Goal: Transaction & Acquisition: Purchase product/service

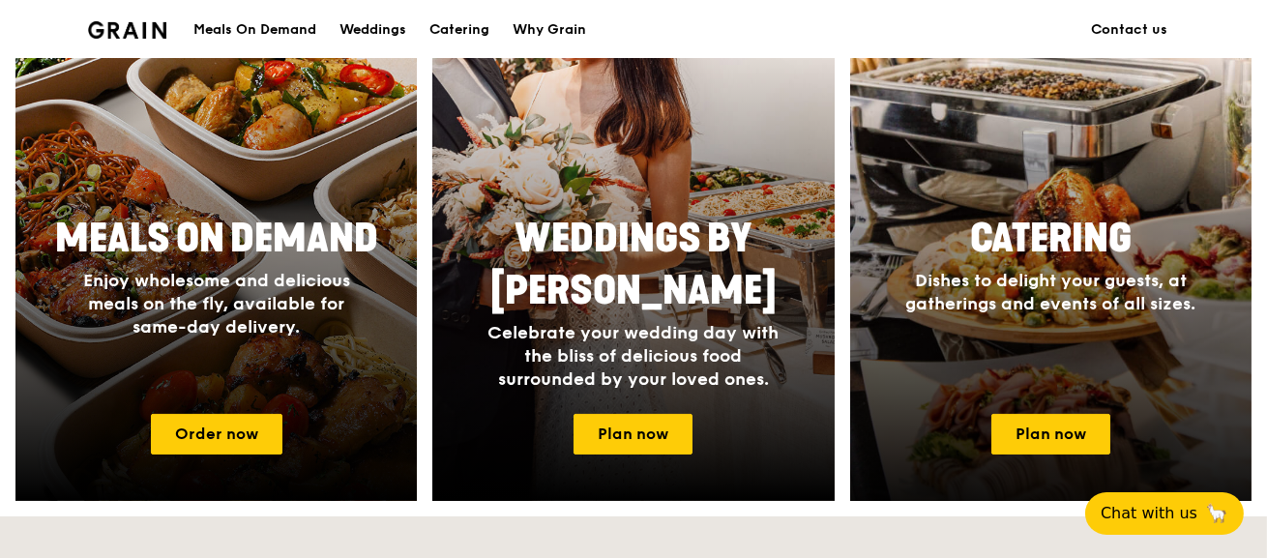
scroll to position [870, 0]
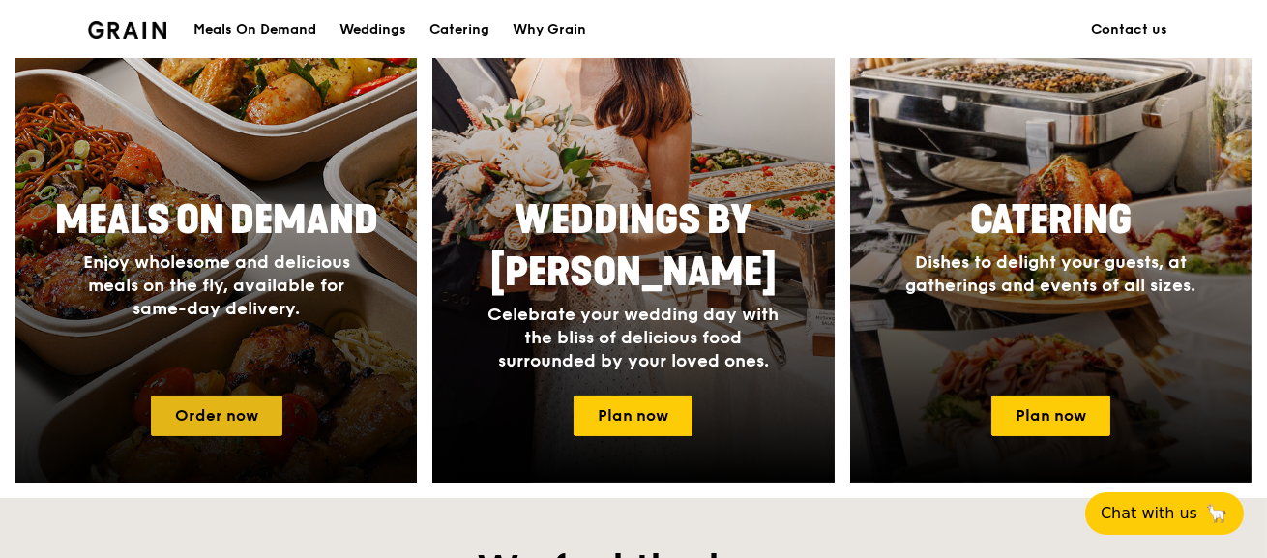
click at [240, 418] on link "Order now" at bounding box center [217, 416] width 132 height 41
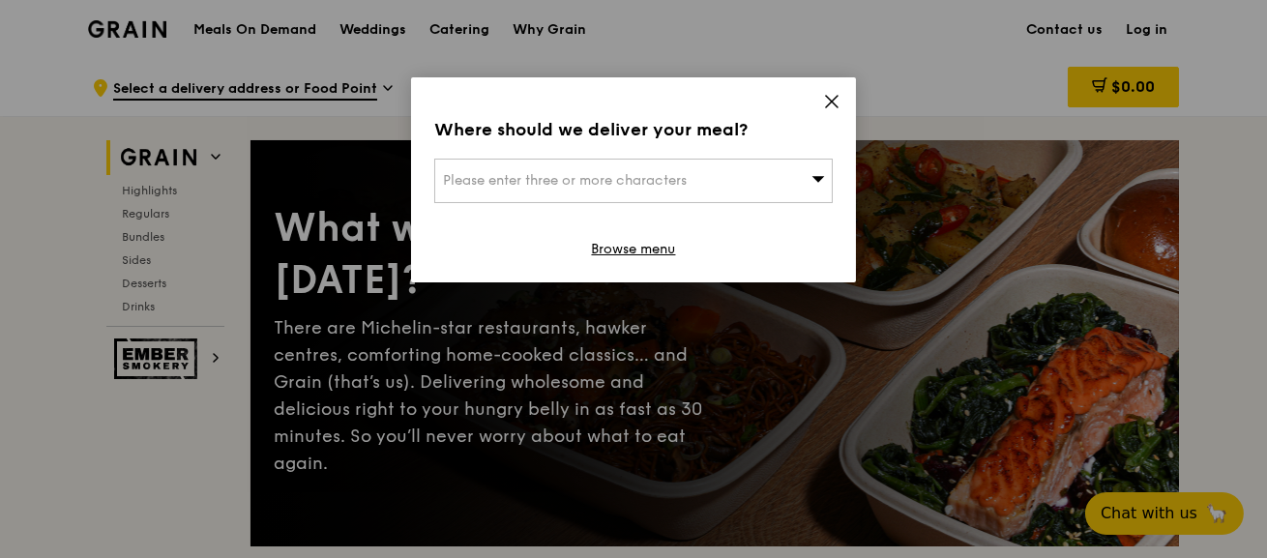
click at [807, 184] on div "Please enter three or more characters" at bounding box center [633, 181] width 399 height 45
click at [807, 184] on input "search" at bounding box center [633, 181] width 397 height 43
click at [833, 103] on icon at bounding box center [832, 102] width 12 height 12
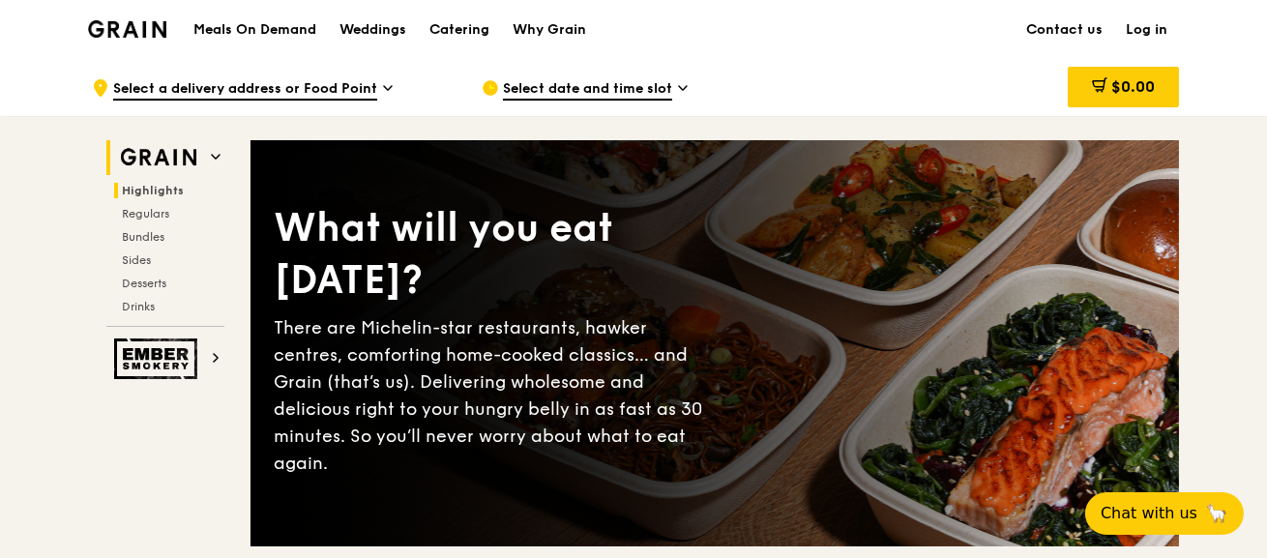
click at [171, 187] on span "Highlights" at bounding box center [153, 191] width 62 height 14
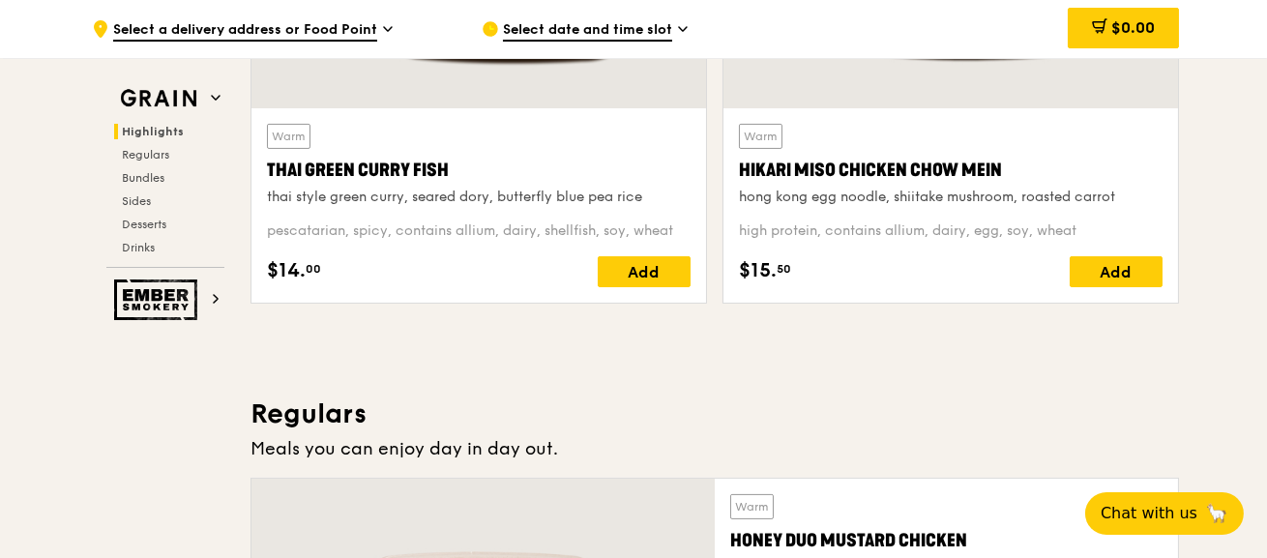
scroll to position [1223, 0]
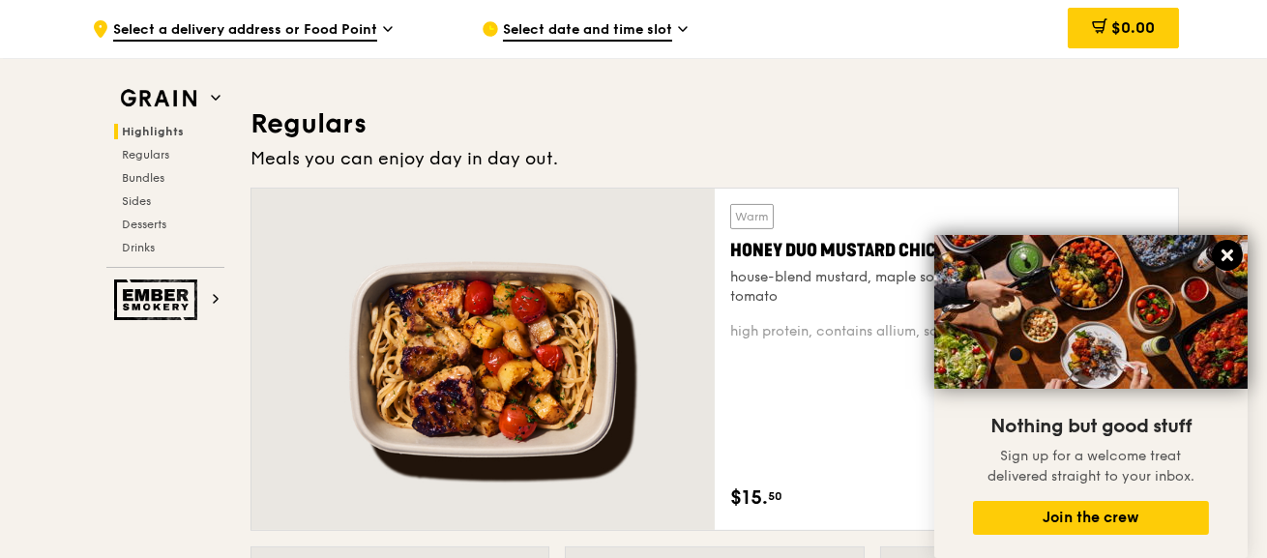
click at [1232, 254] on icon at bounding box center [1227, 255] width 17 height 17
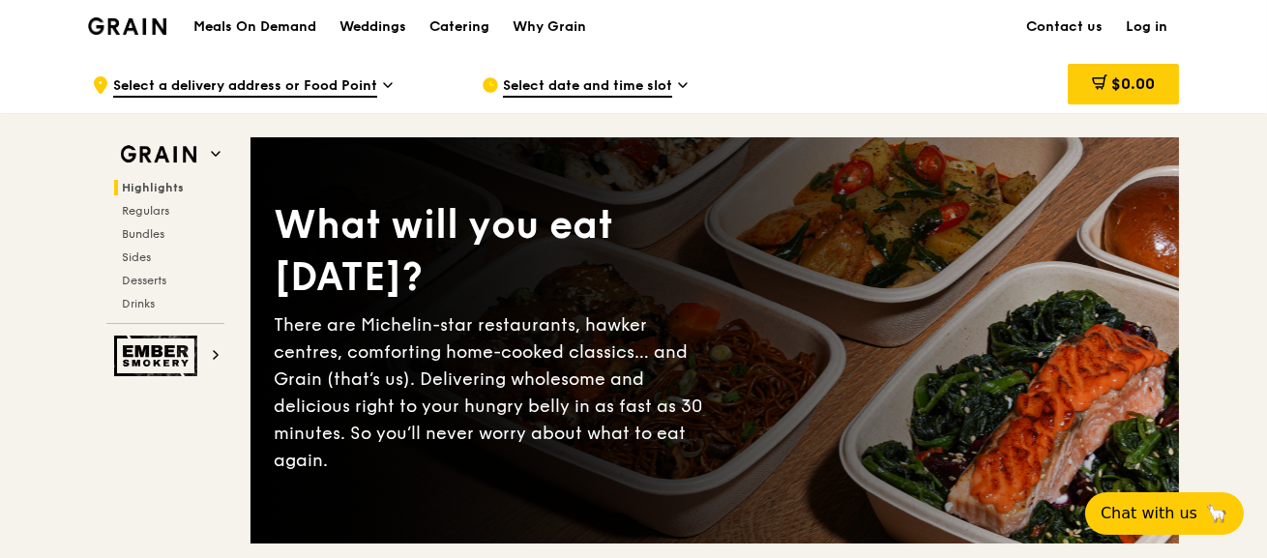
scroll to position [0, 0]
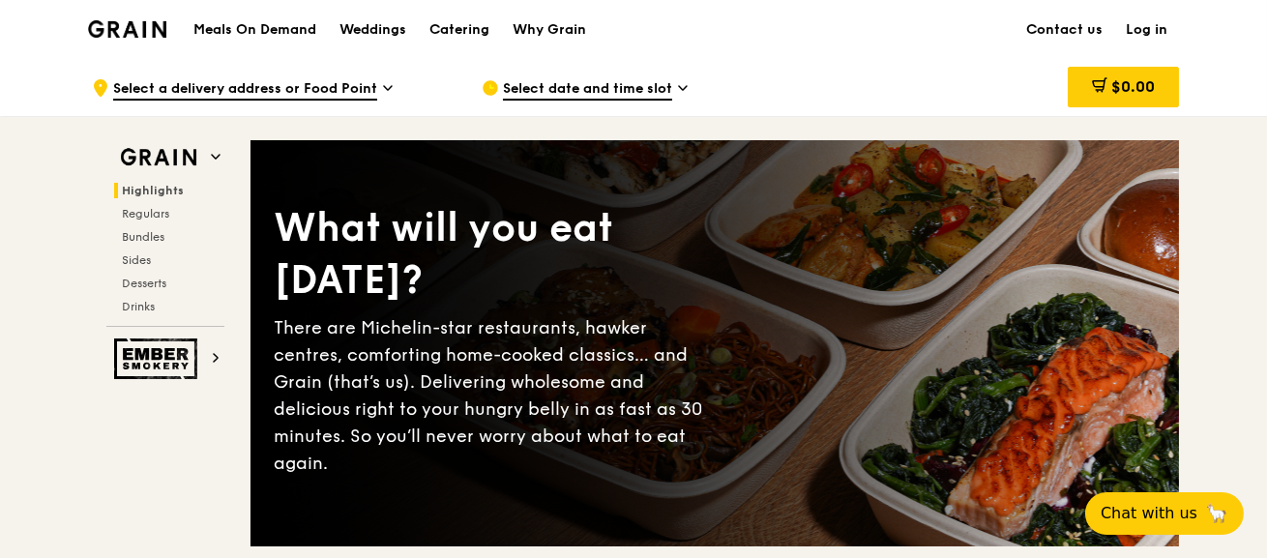
click at [377, 89] on div ".cls-1 { fill: none; stroke: #fff; stroke-linecap: round; stroke-linejoin: roun…" at bounding box center [271, 88] width 359 height 58
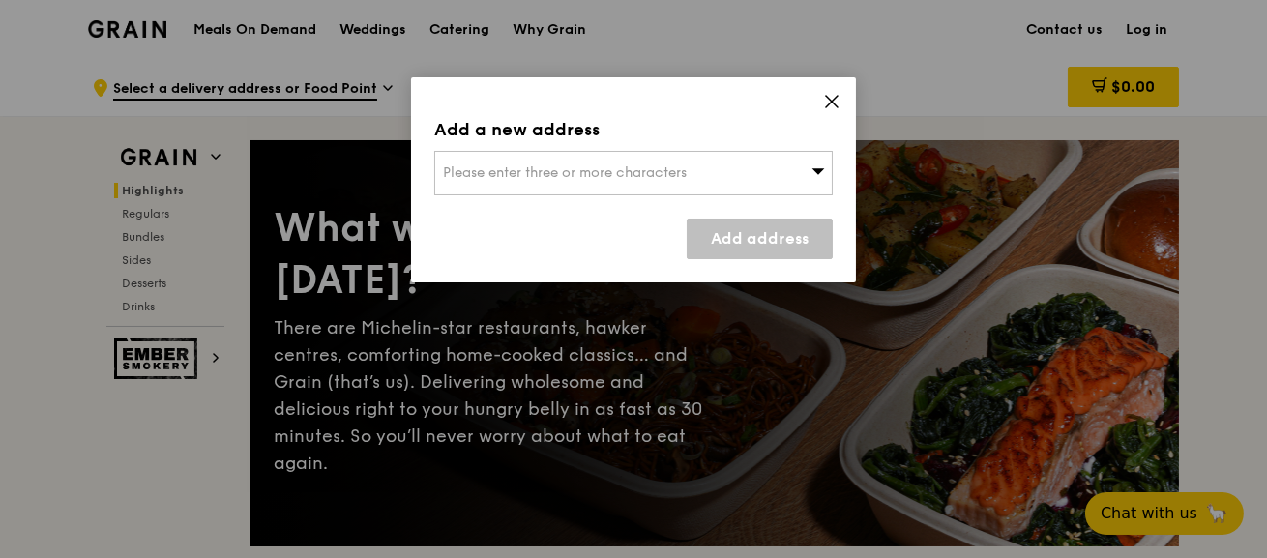
click at [526, 167] on span "Please enter three or more characters" at bounding box center [565, 172] width 244 height 16
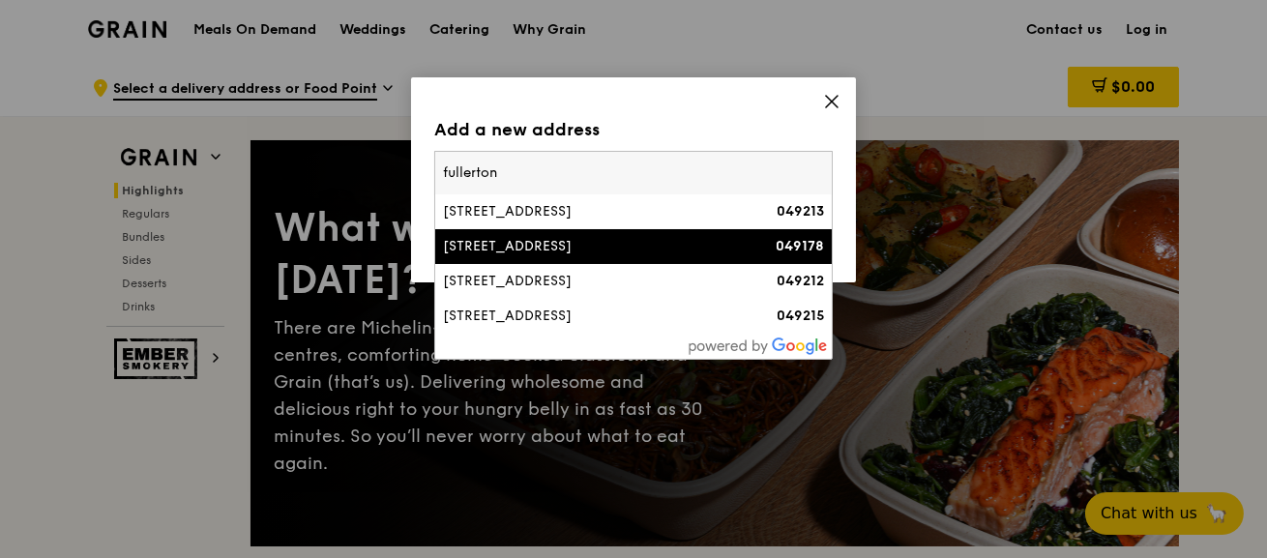
type input "fullerton"
click at [546, 237] on div "[STREET_ADDRESS]" at bounding box center [586, 246] width 286 height 19
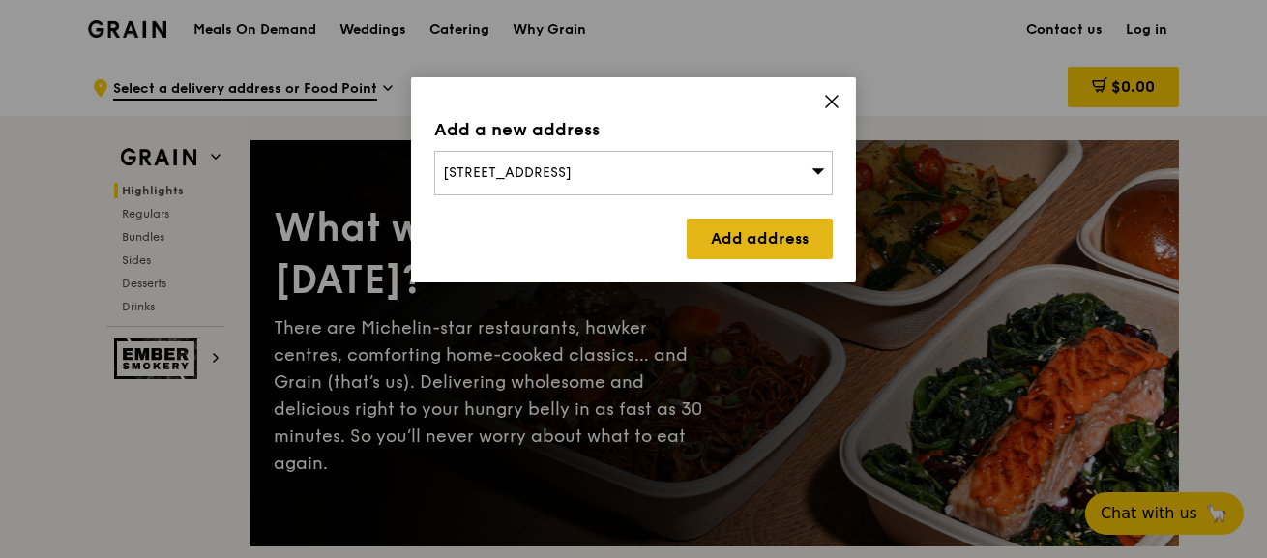
click at [747, 233] on link "Add address" at bounding box center [760, 239] width 146 height 41
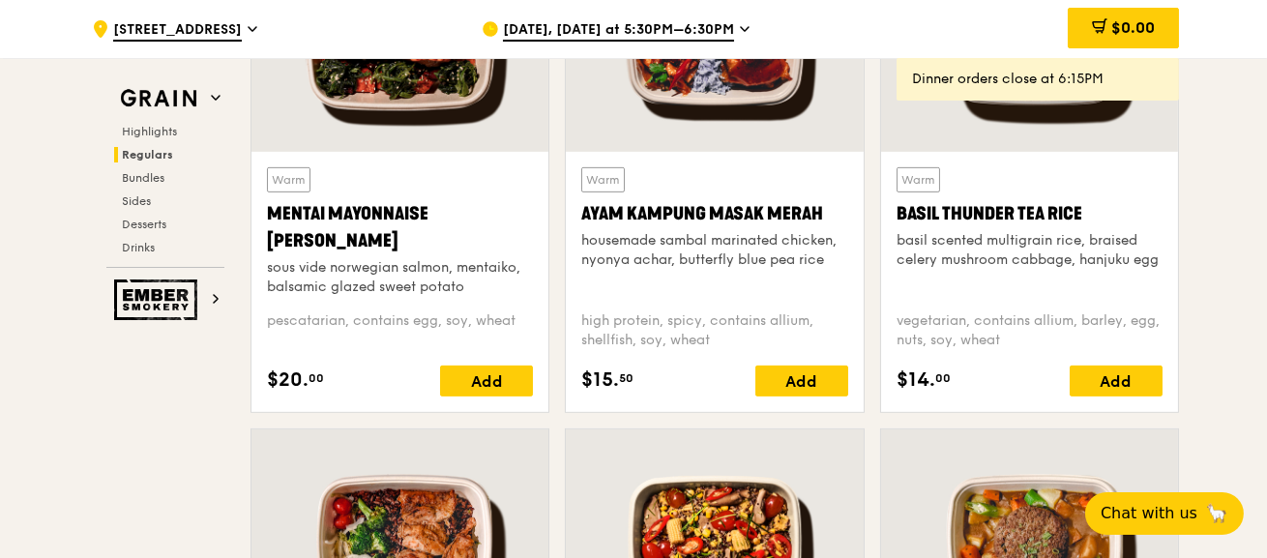
scroll to position [2031, 0]
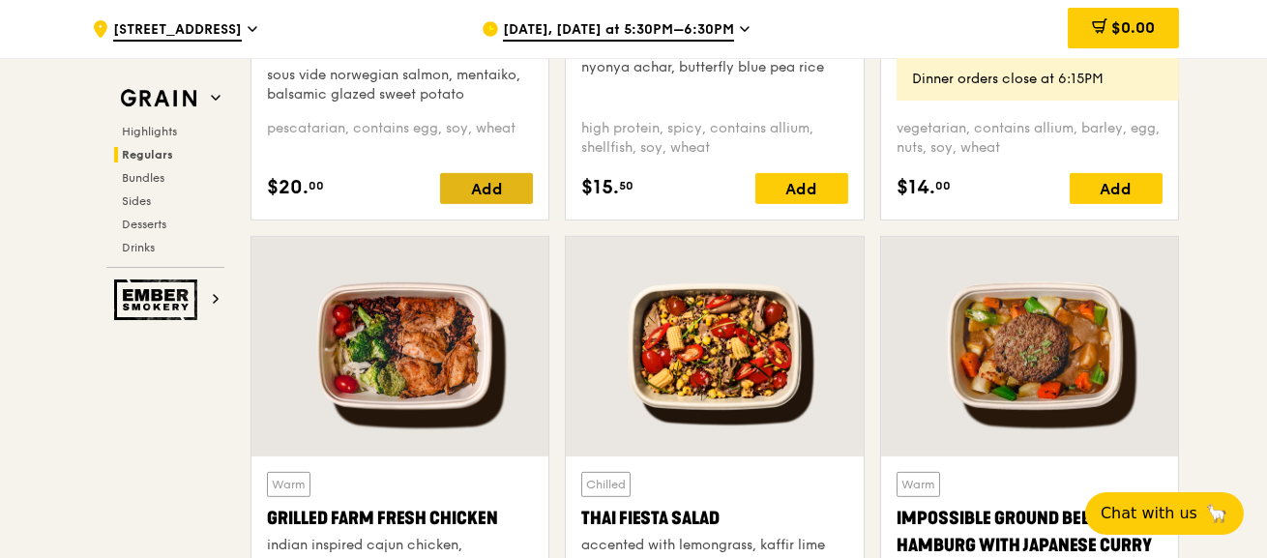
click at [460, 183] on div "Add" at bounding box center [486, 188] width 93 height 31
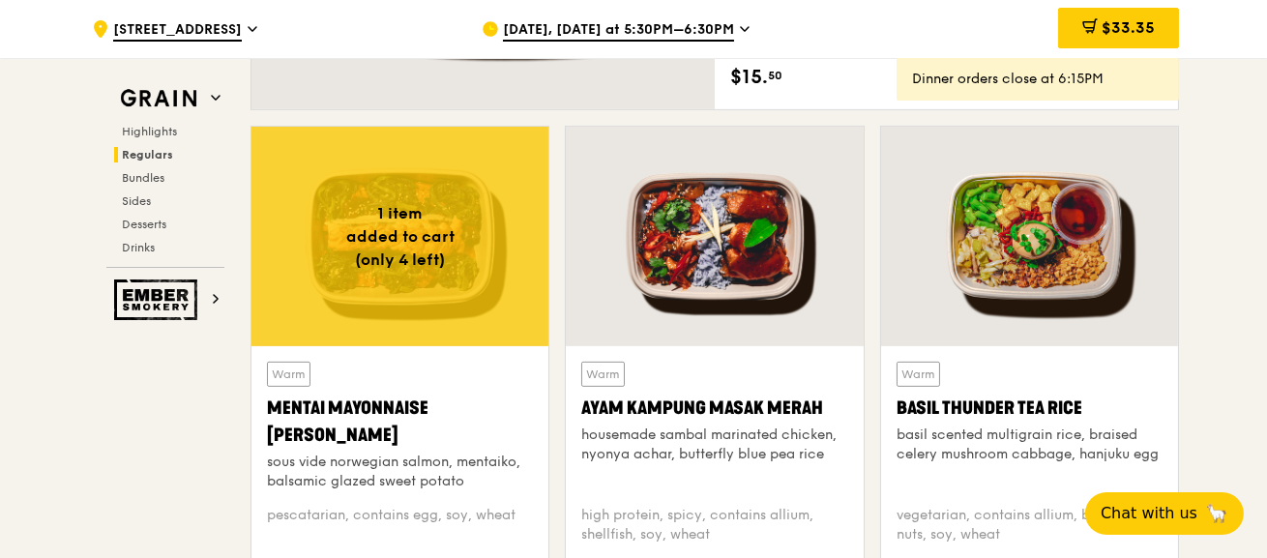
scroll to position [1354, 0]
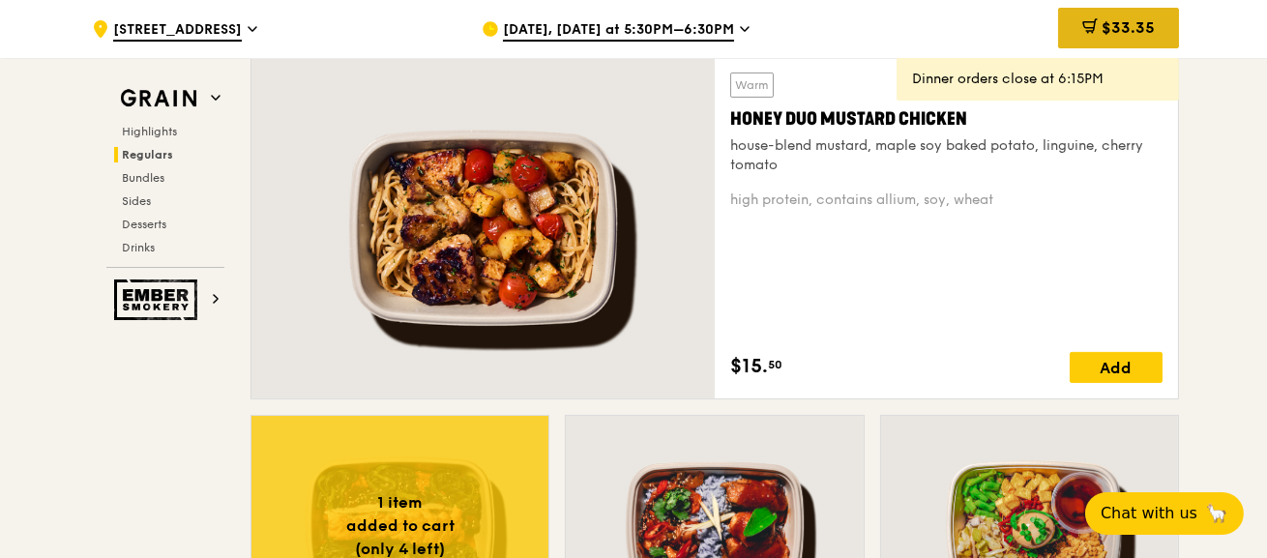
click at [1141, 35] on span "$33.35" at bounding box center [1128, 27] width 53 height 18
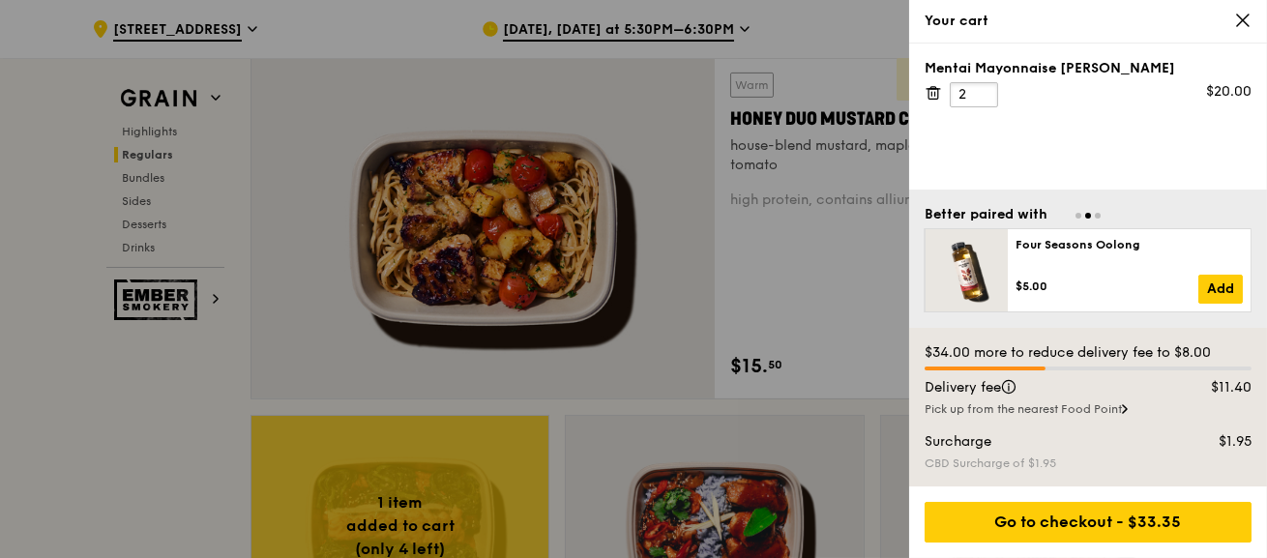
click at [983, 90] on input "2" at bounding box center [974, 94] width 48 height 25
click at [983, 90] on input "3" at bounding box center [974, 94] width 48 height 25
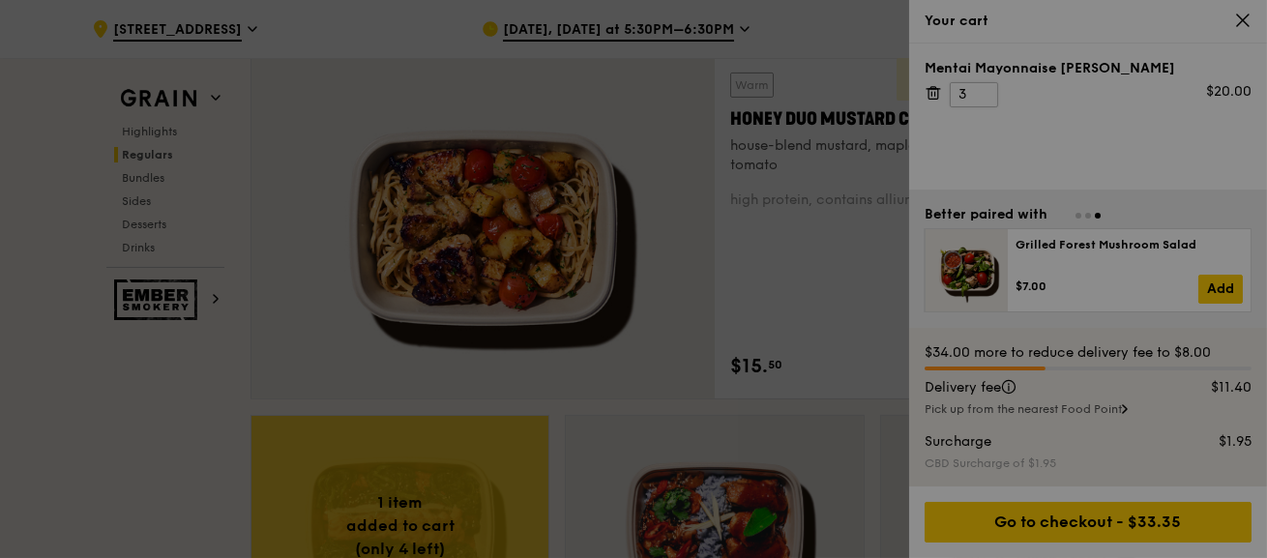
click at [983, 86] on div at bounding box center [633, 279] width 1267 height 558
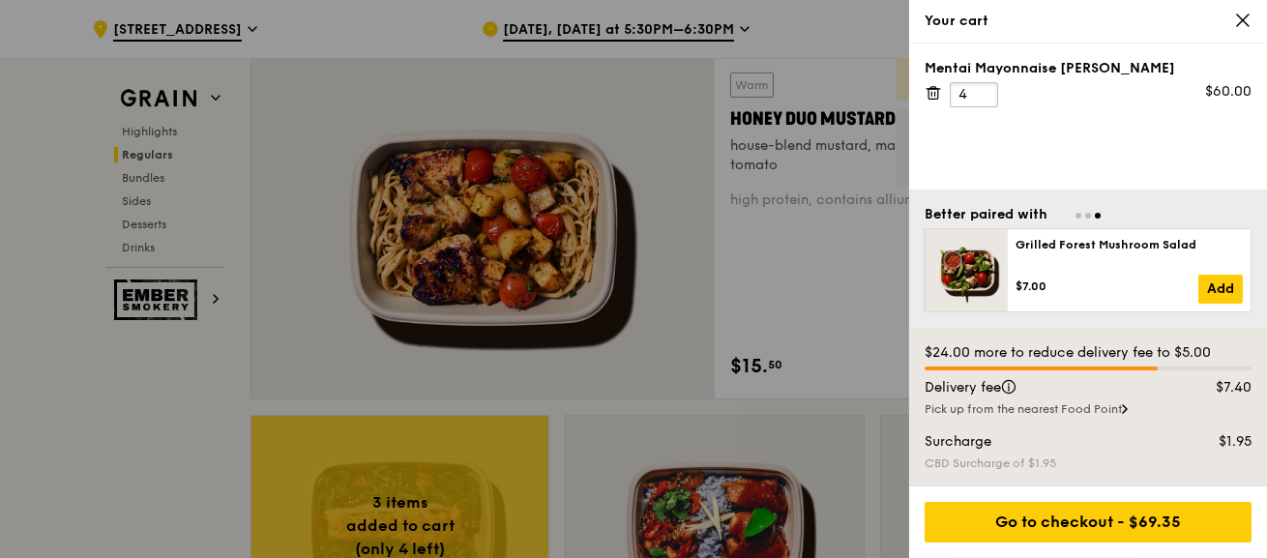
click at [983, 90] on input "4" at bounding box center [974, 94] width 48 height 25
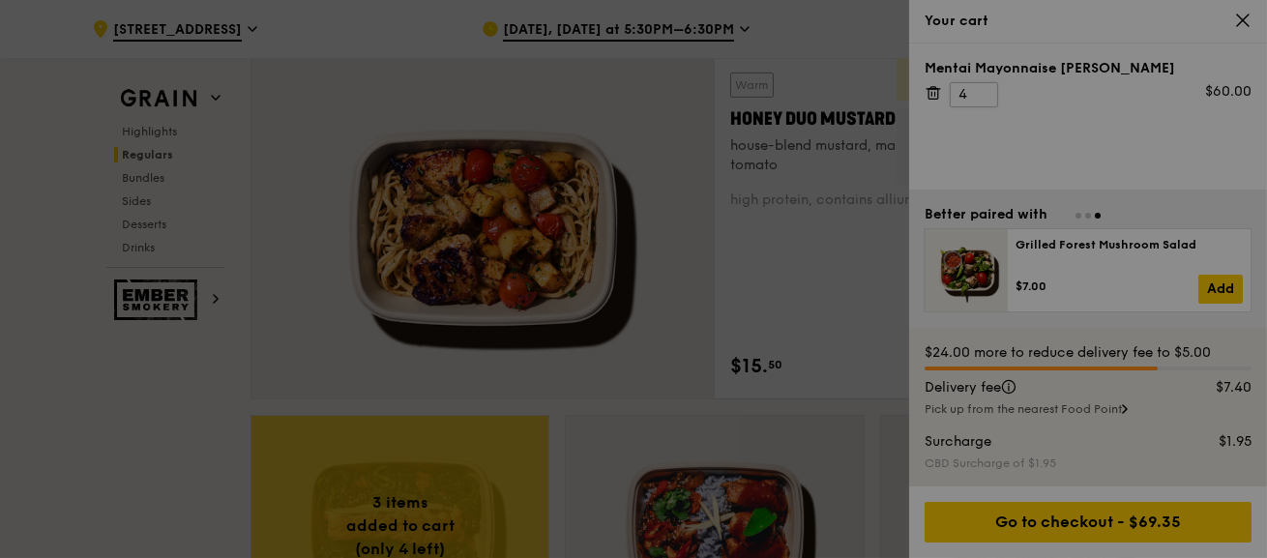
click at [983, 90] on div at bounding box center [633, 279] width 1267 height 558
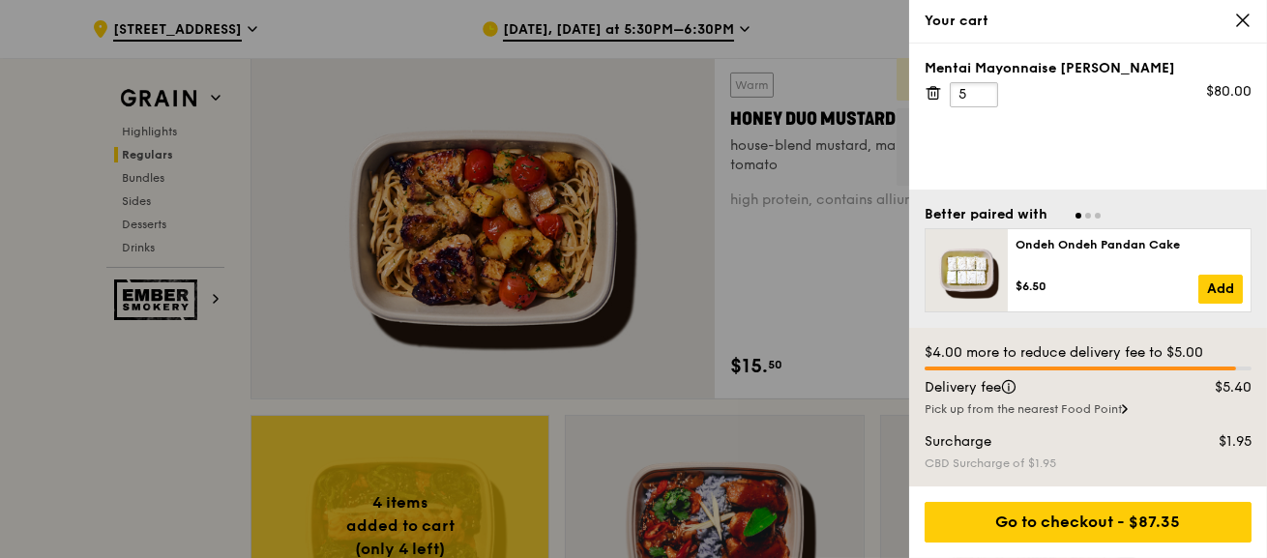
click at [985, 87] on input "5" at bounding box center [974, 94] width 48 height 25
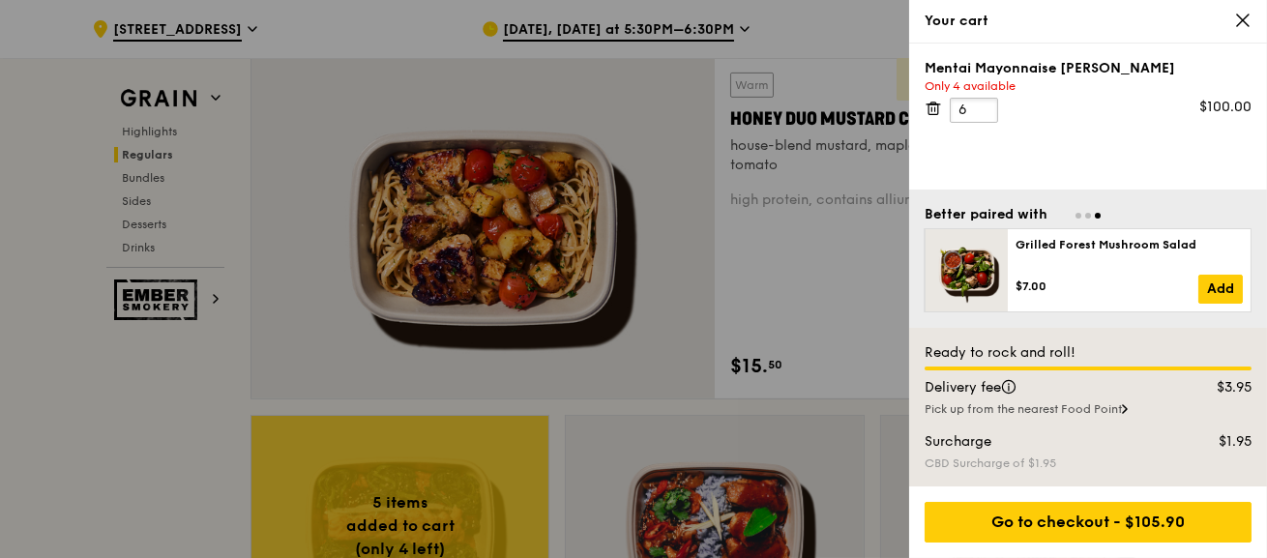
click at [986, 102] on input "6" at bounding box center [974, 110] width 48 height 25
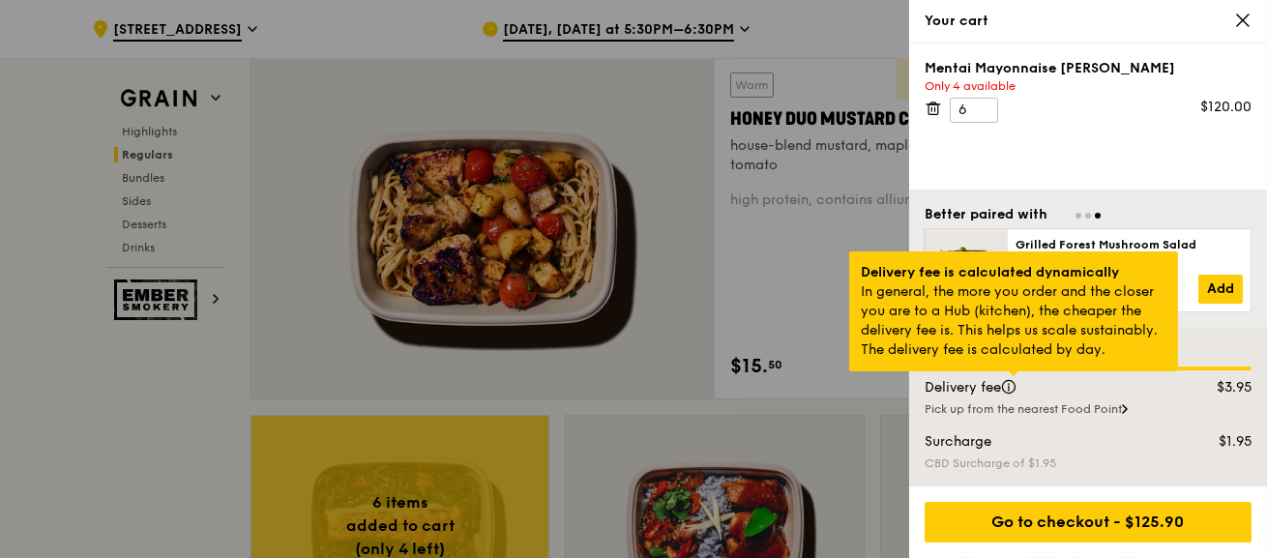
click at [1016, 376] on div at bounding box center [1014, 374] width 10 height 5
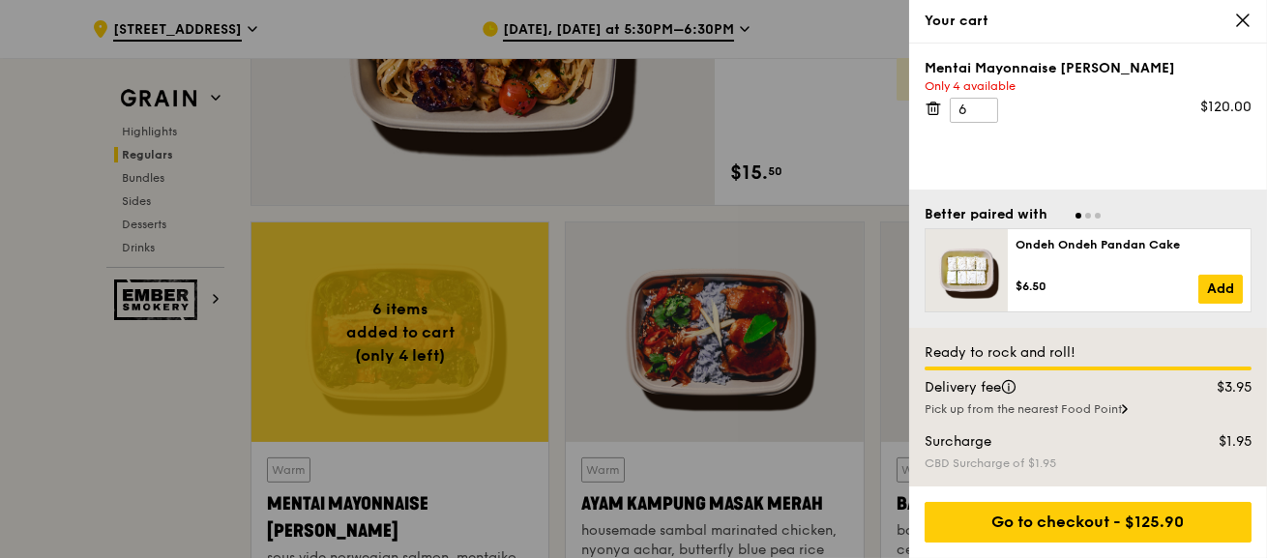
scroll to position [1451, 0]
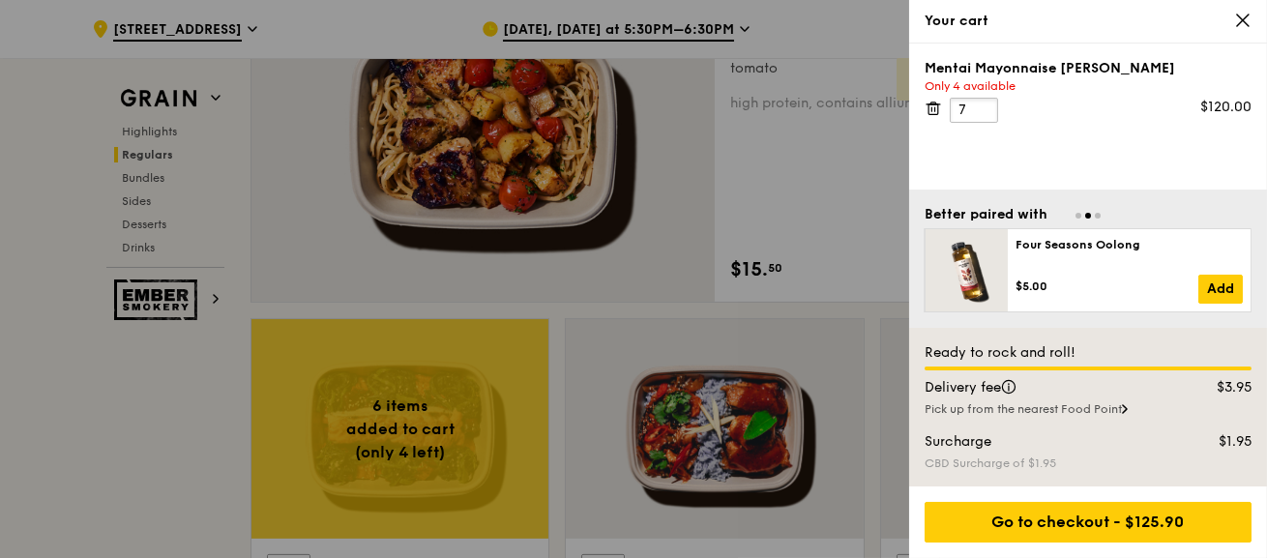
click at [980, 103] on input "7" at bounding box center [974, 110] width 48 height 25
type input "8"
click at [981, 100] on input "8" at bounding box center [974, 110] width 48 height 25
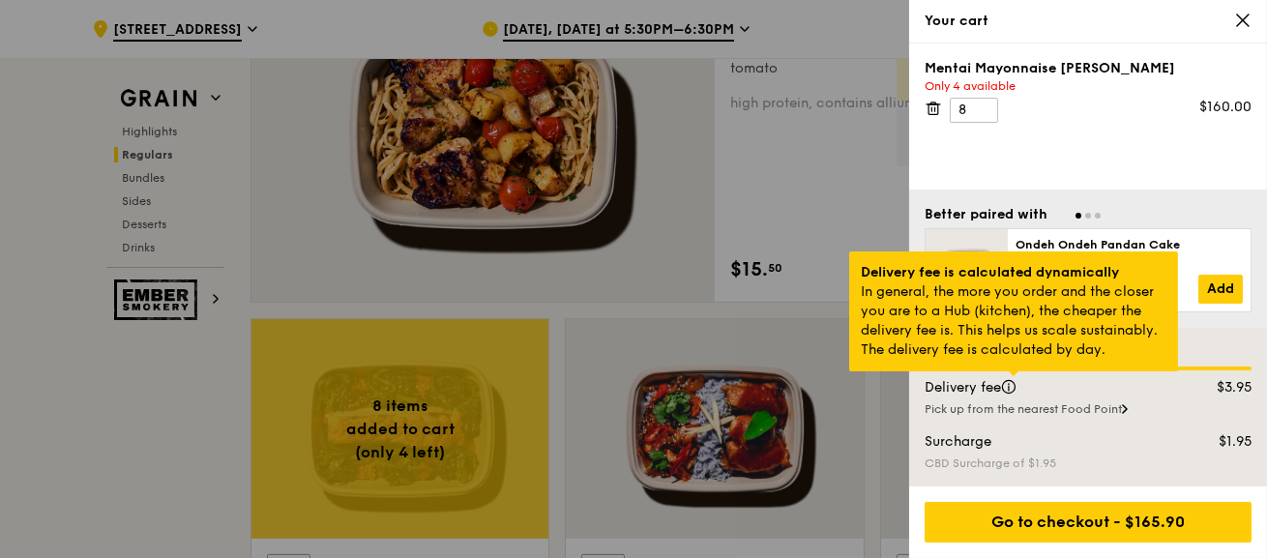
click at [1012, 376] on div at bounding box center [1014, 374] width 10 height 5
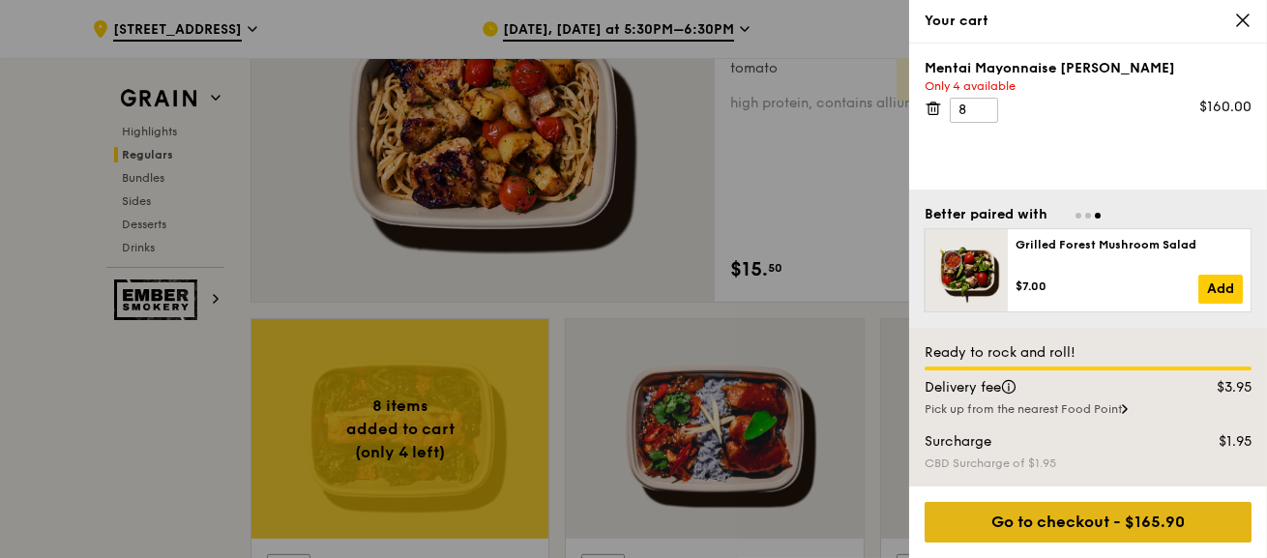
click at [1069, 524] on div "Go to checkout - $165.90" at bounding box center [1088, 522] width 327 height 41
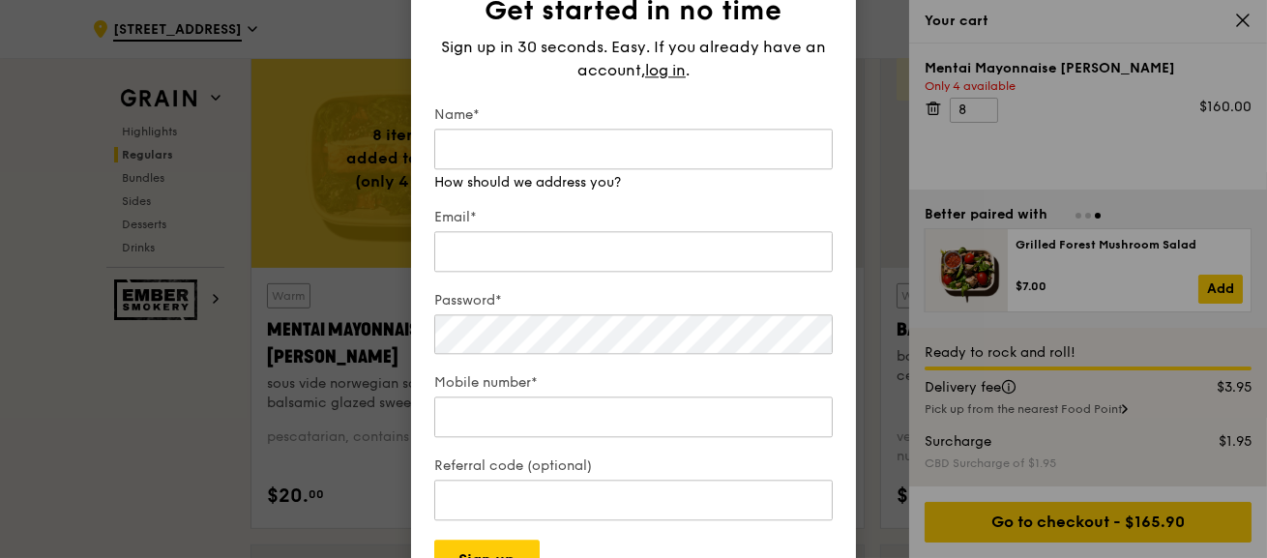
scroll to position [1741, 0]
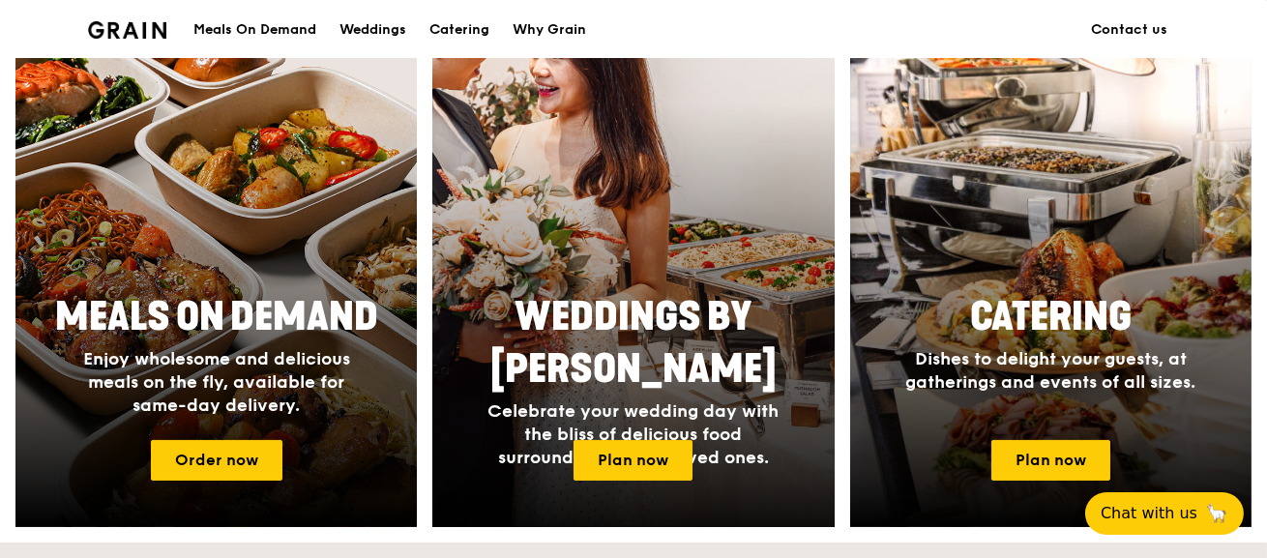
scroll to position [870, 0]
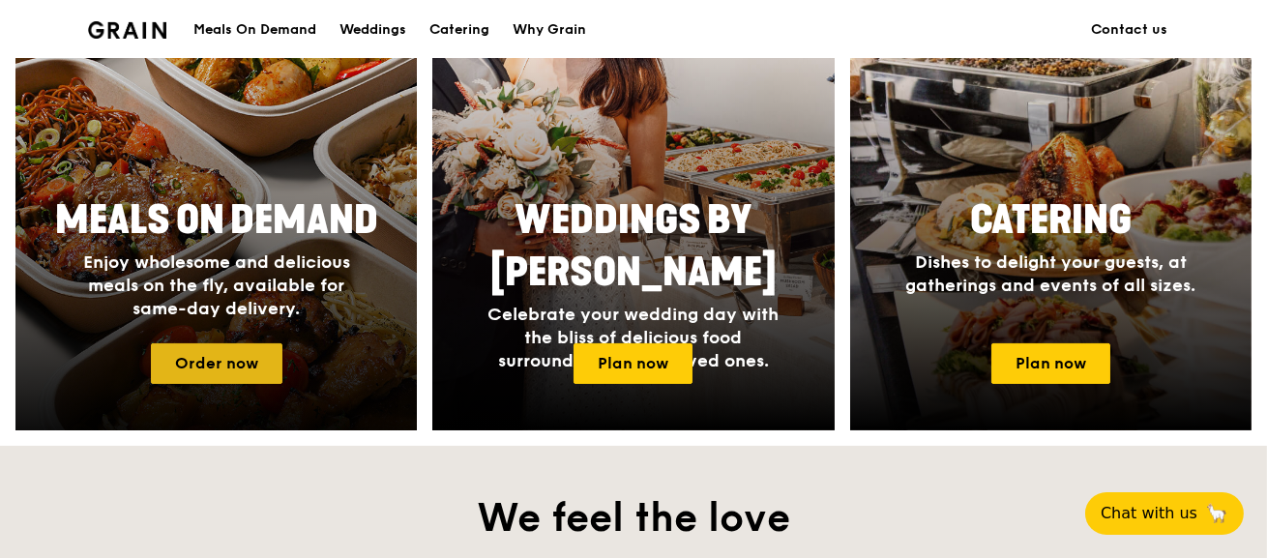
click at [217, 355] on link "Order now" at bounding box center [217, 363] width 132 height 41
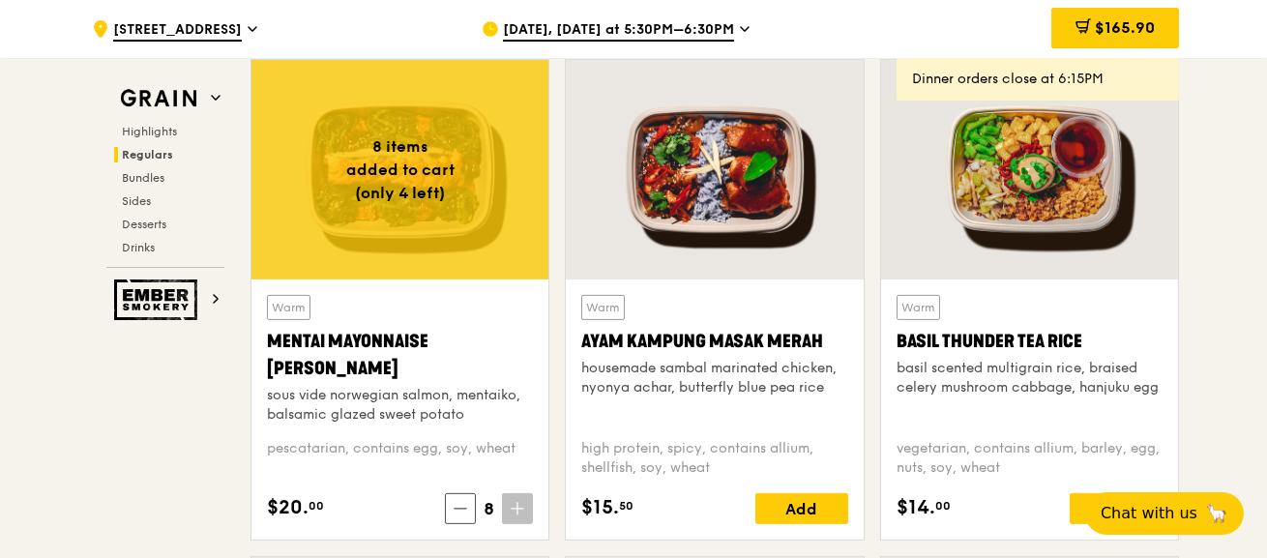
scroll to position [1741, 0]
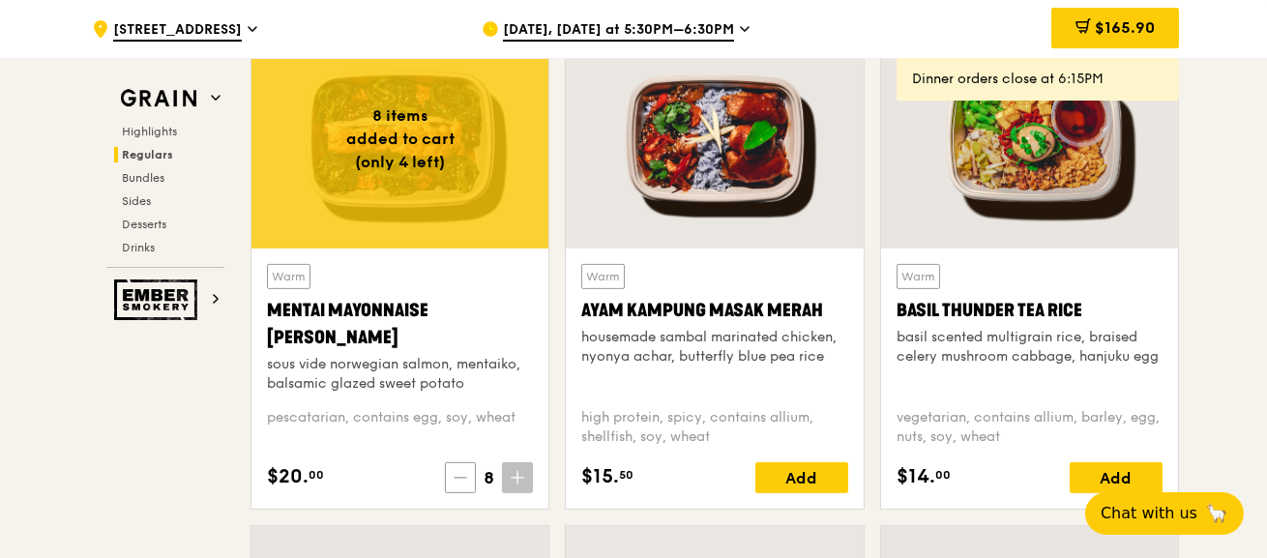
click at [472, 481] on span at bounding box center [460, 477] width 31 height 31
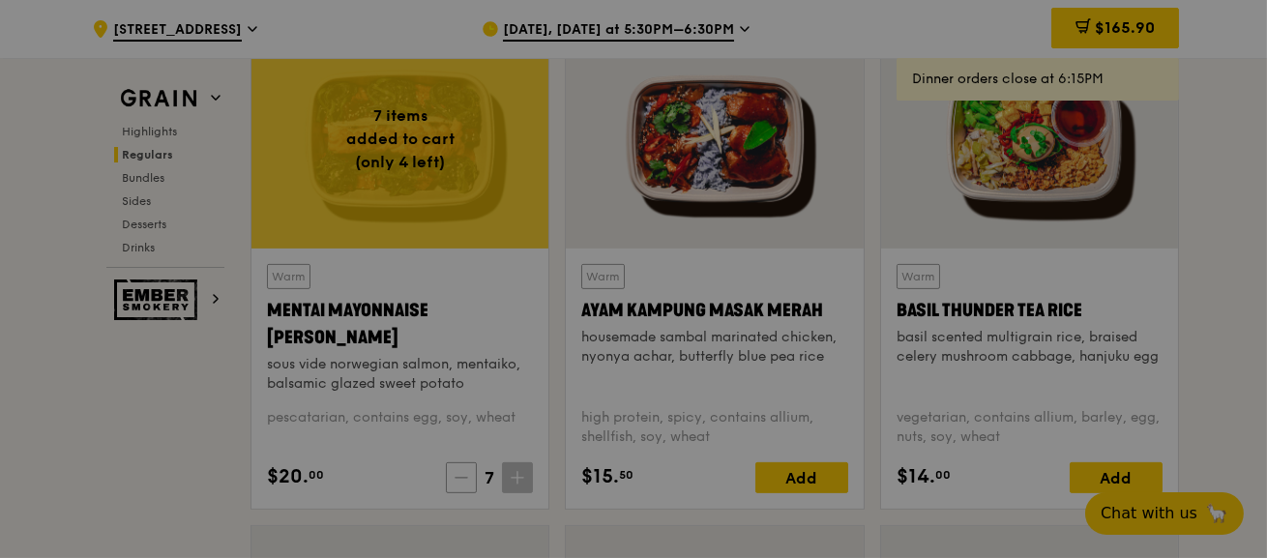
click at [472, 481] on div at bounding box center [633, 279] width 1267 height 558
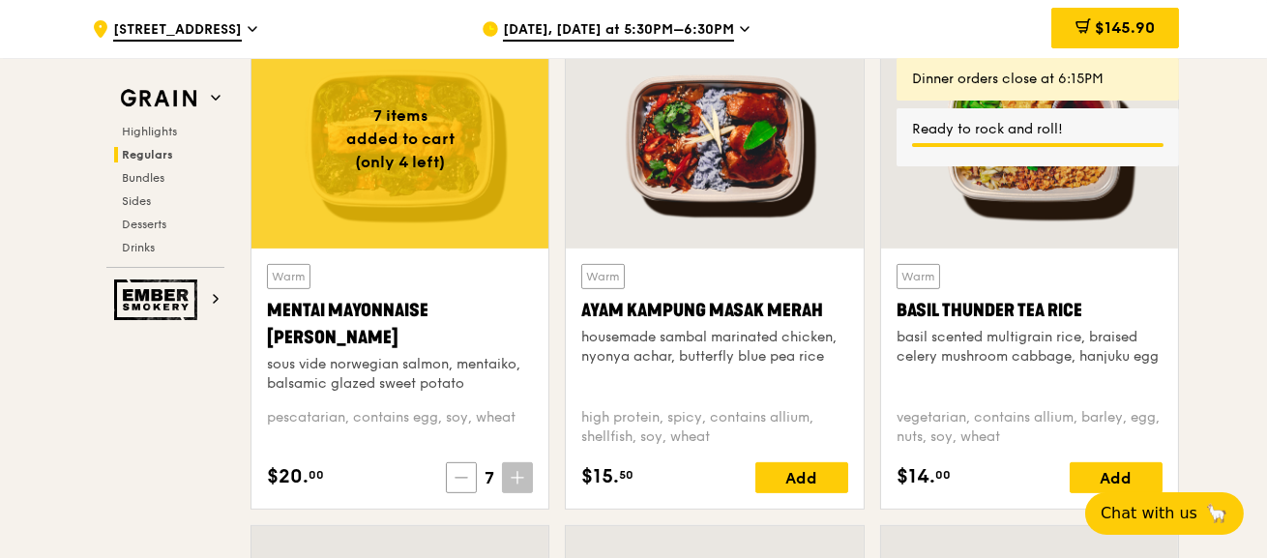
click at [464, 479] on icon at bounding box center [462, 478] width 14 height 14
click at [464, 479] on icon at bounding box center [461, 478] width 14 height 14
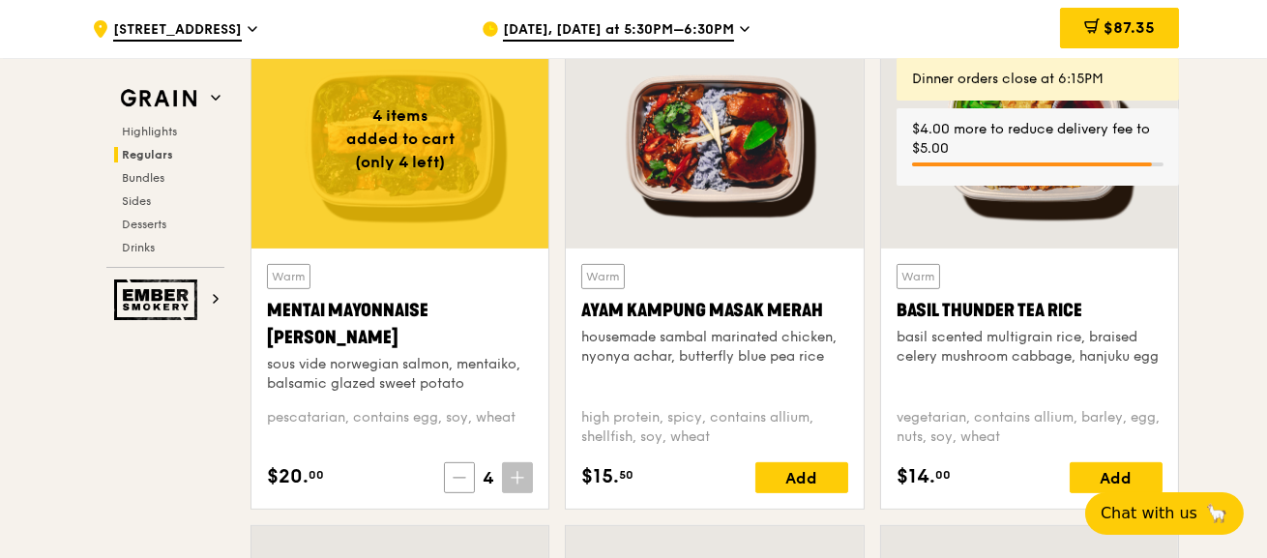
click at [464, 479] on icon at bounding box center [460, 478] width 14 height 14
click at [464, 479] on icon at bounding box center [461, 478] width 14 height 14
click at [464, 480] on icon at bounding box center [461, 478] width 14 height 14
click at [463, 477] on icon at bounding box center [464, 478] width 14 height 14
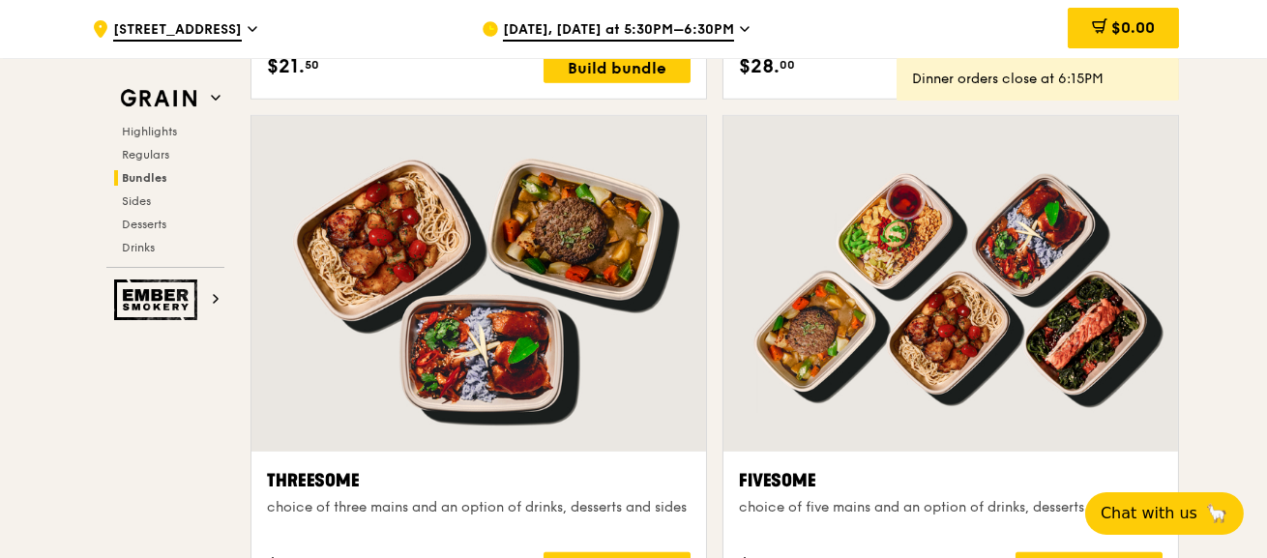
scroll to position [3289, 0]
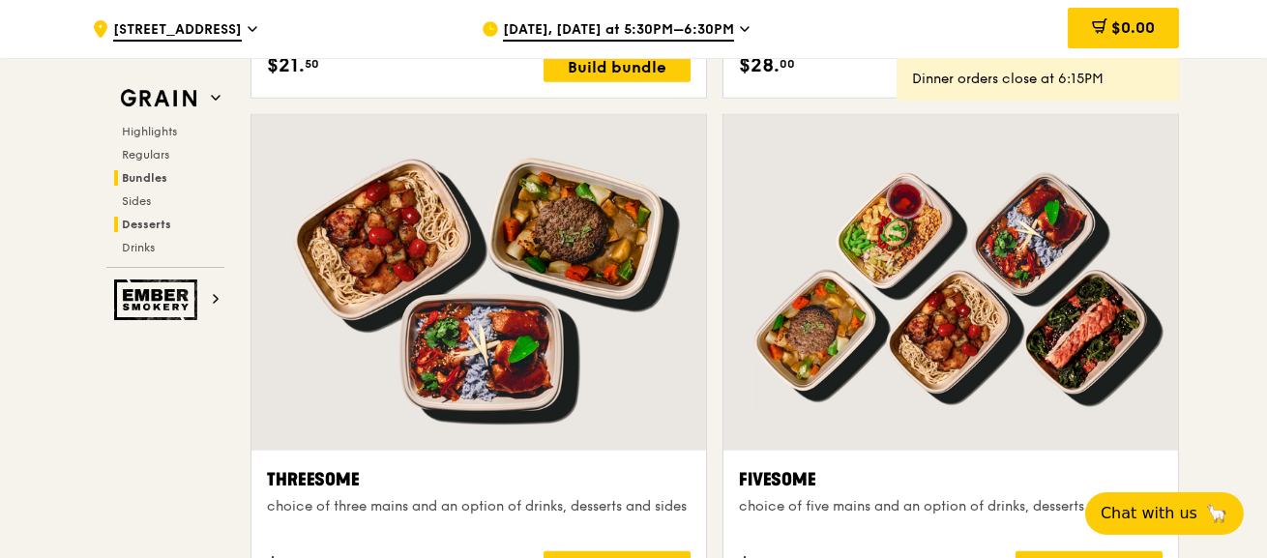
click at [164, 224] on span "Desserts" at bounding box center [146, 225] width 49 height 14
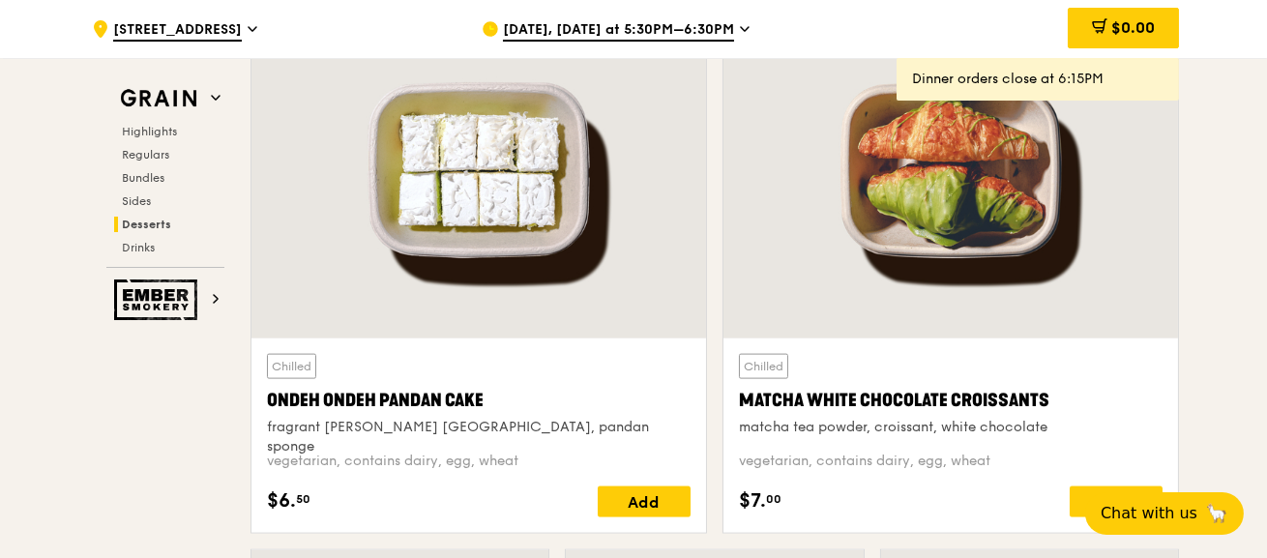
scroll to position [5679, 0]
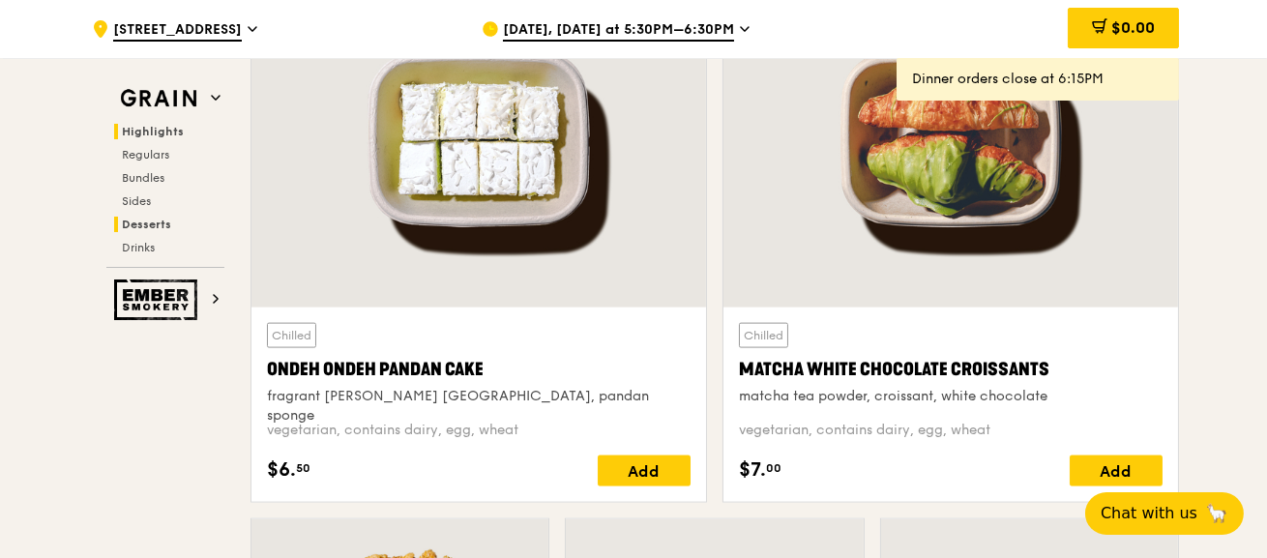
click at [169, 132] on span "Highlights" at bounding box center [153, 132] width 62 height 14
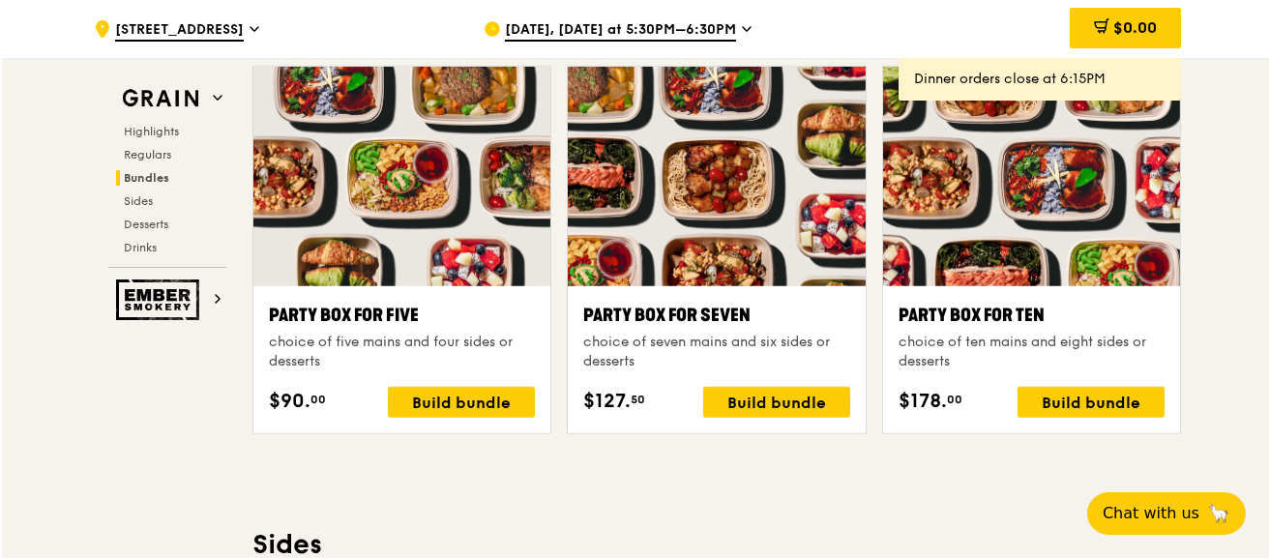
scroll to position [3932, 0]
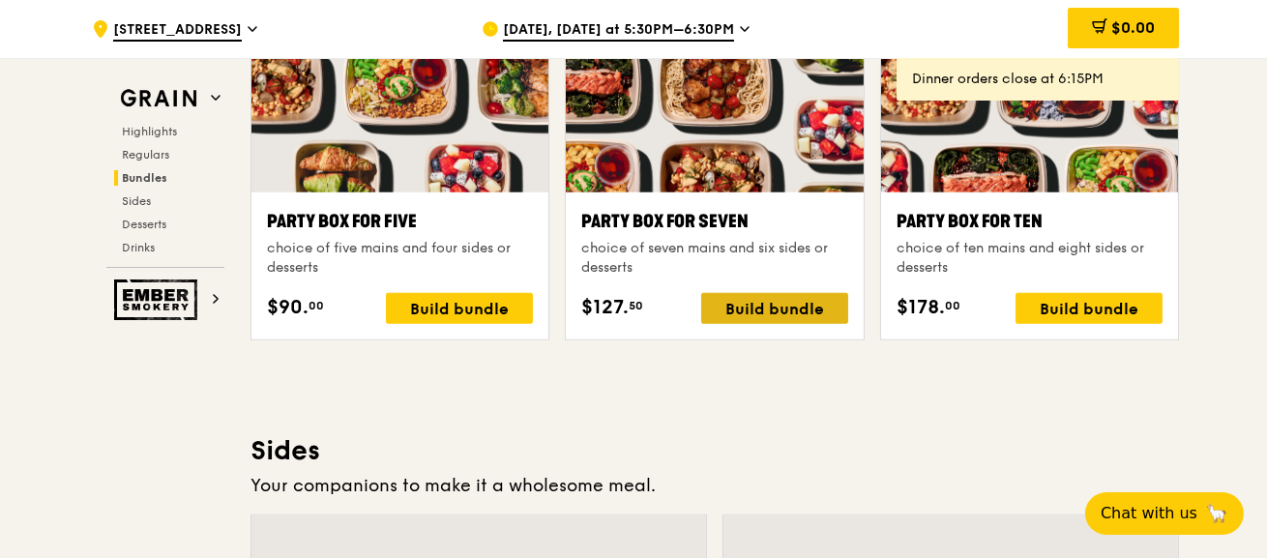
click at [780, 305] on div "Build bundle" at bounding box center [774, 308] width 147 height 31
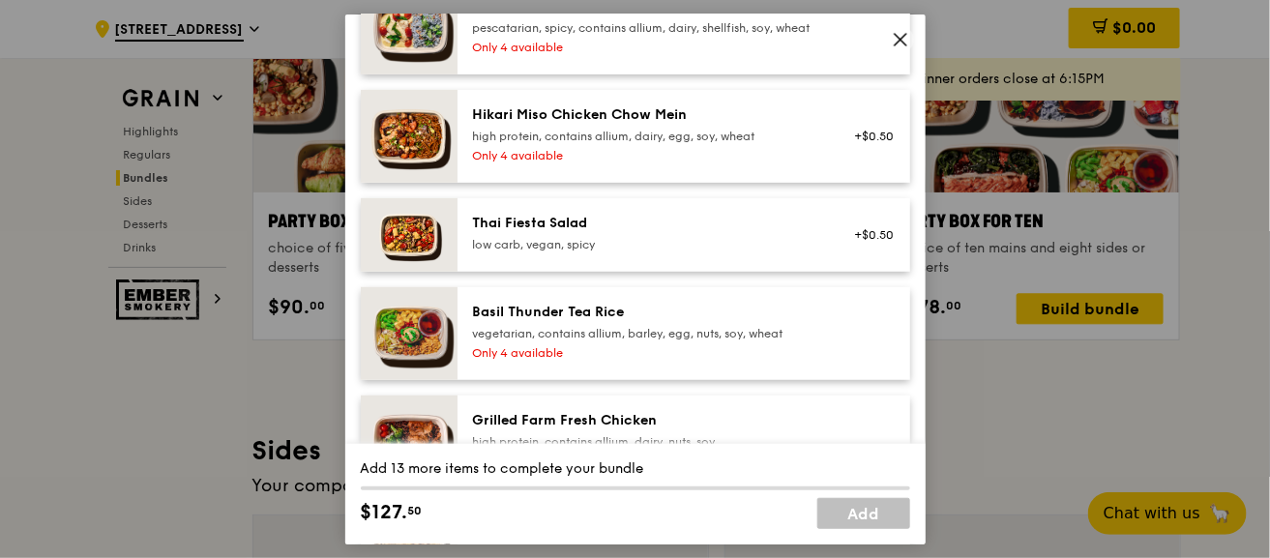
scroll to position [193, 0]
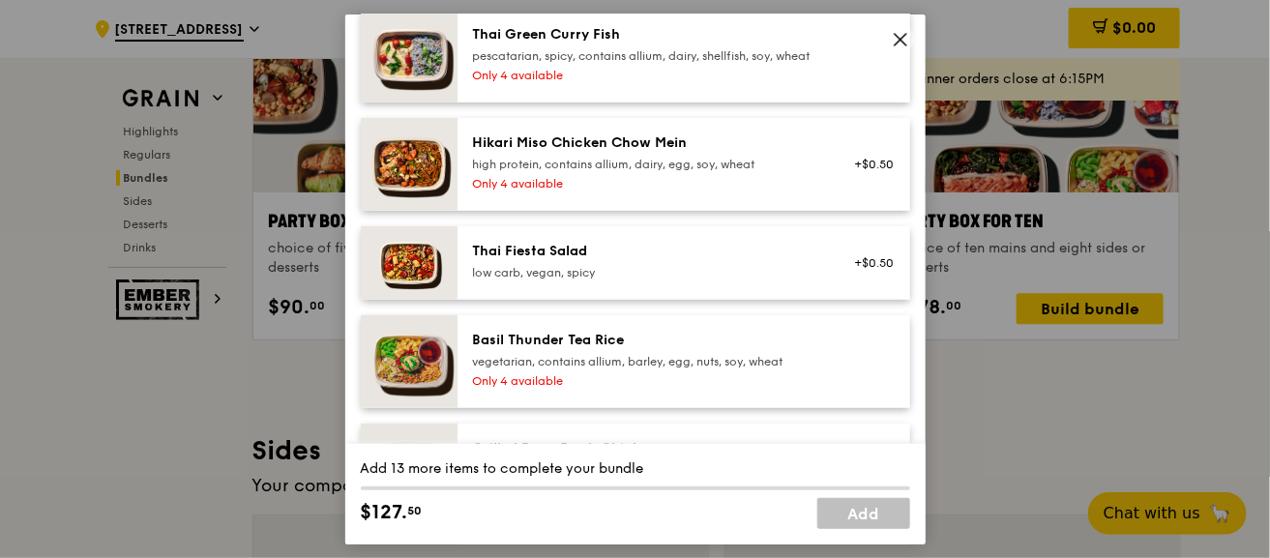
click at [428, 278] on img at bounding box center [409, 262] width 97 height 74
click at [857, 279] on link "Remove" at bounding box center [871, 272] width 45 height 14
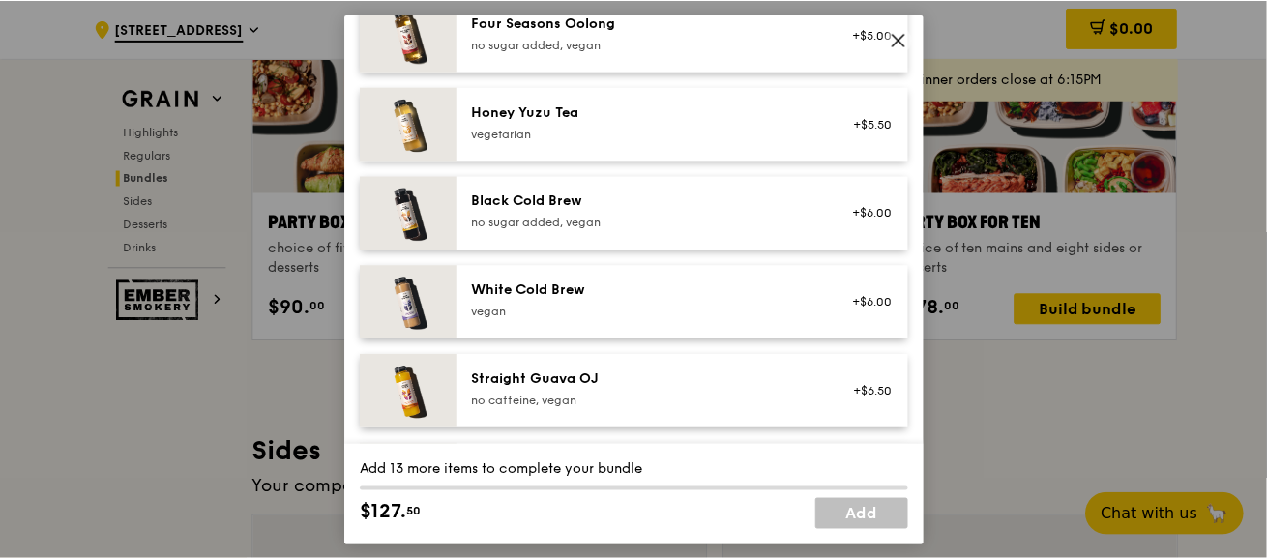
scroll to position [2668, 0]
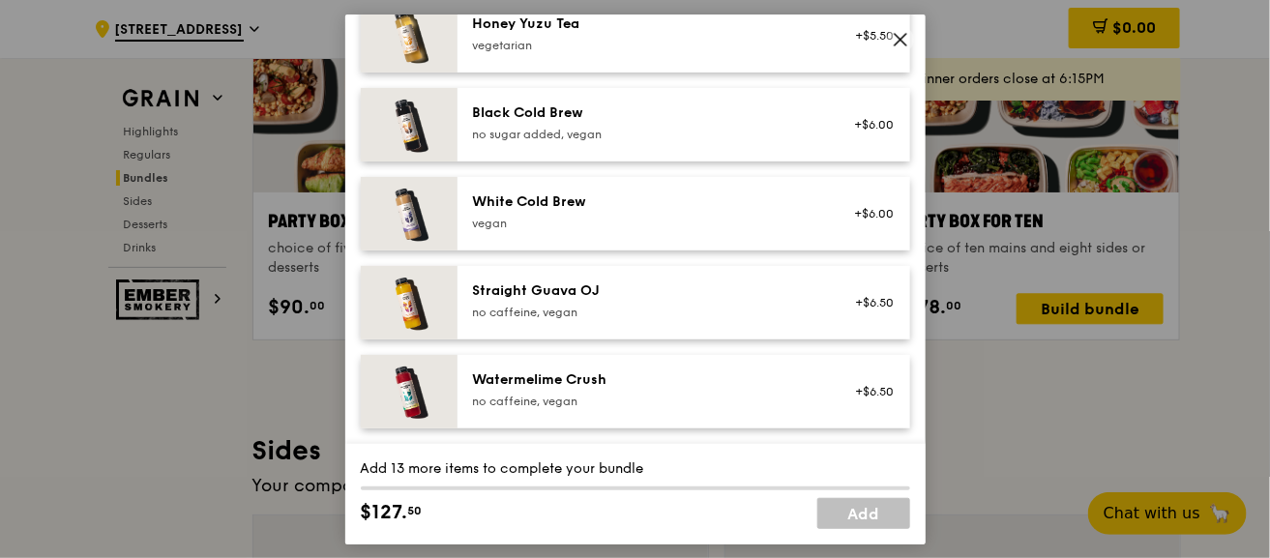
click at [902, 42] on icon at bounding box center [900, 38] width 17 height 17
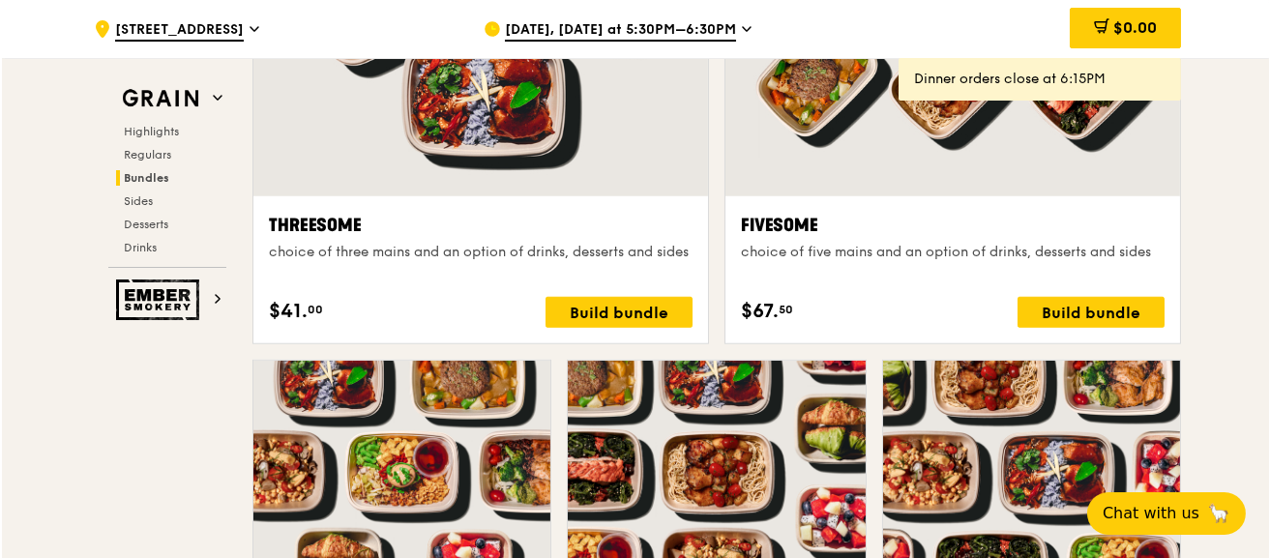
scroll to position [3545, 0]
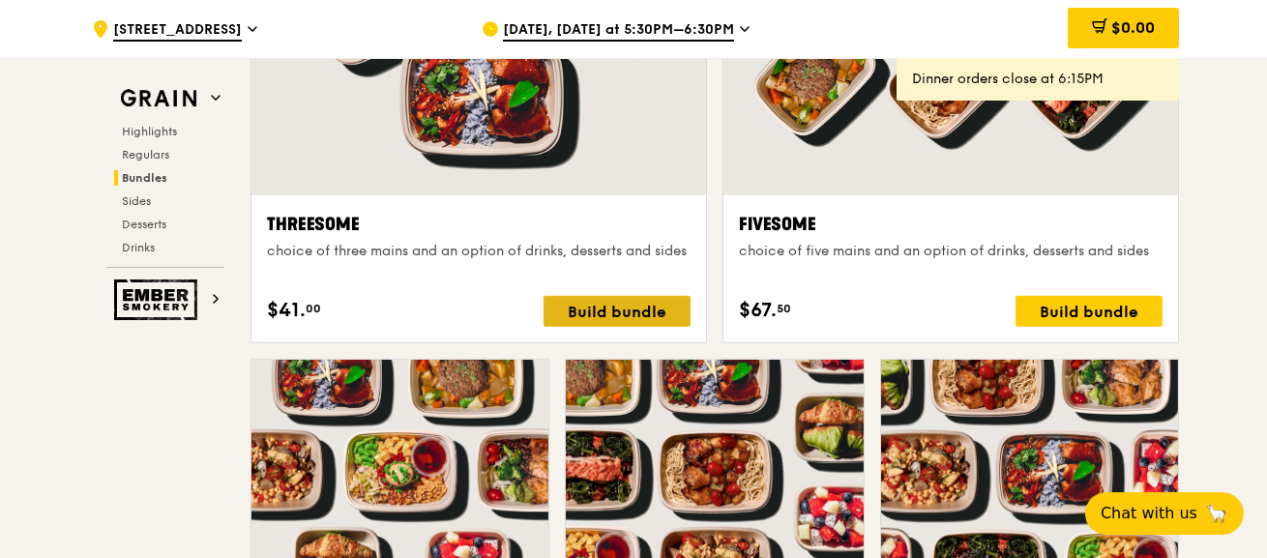
click at [661, 310] on div "Build bundle" at bounding box center [617, 311] width 147 height 31
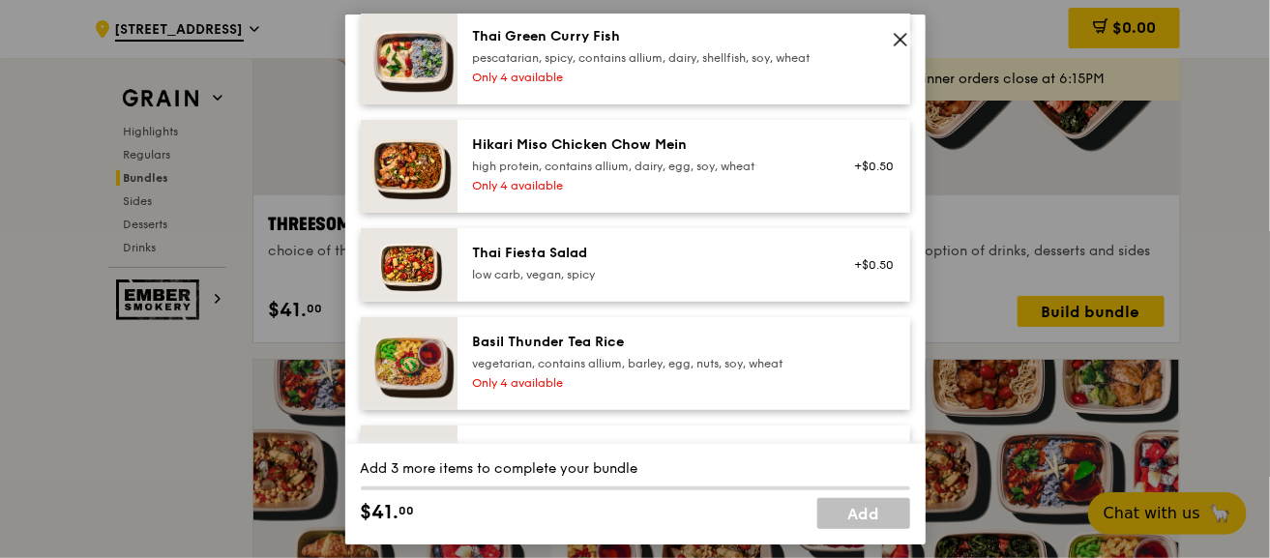
scroll to position [96, 0]
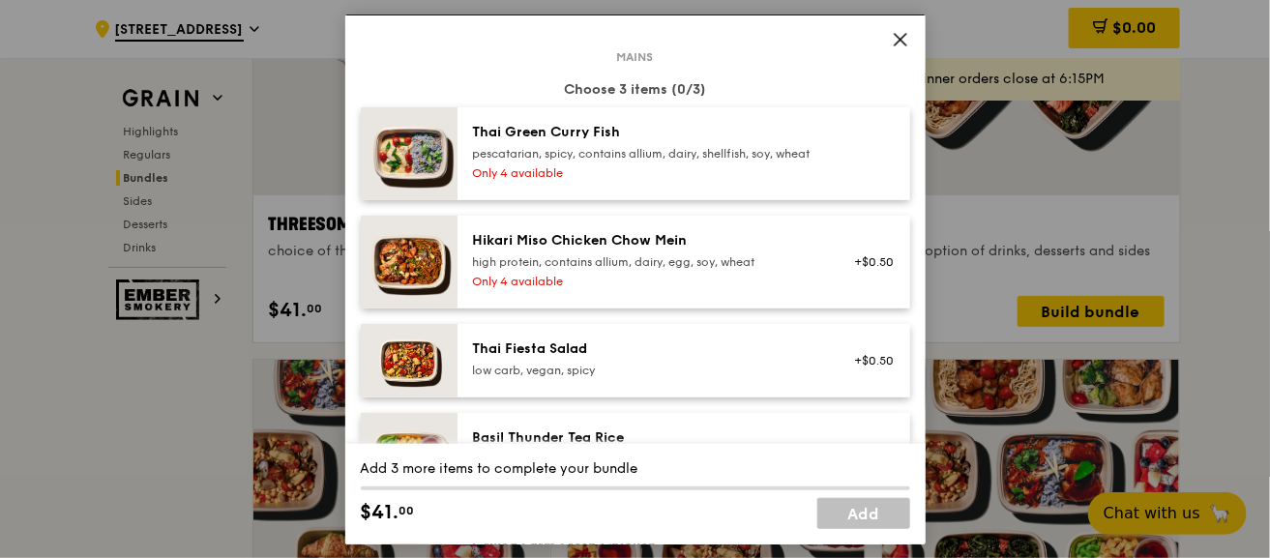
click at [661, 152] on div "pescatarian, spicy, contains allium, dairy, shellfish, soy, wheat" at bounding box center [646, 152] width 347 height 15
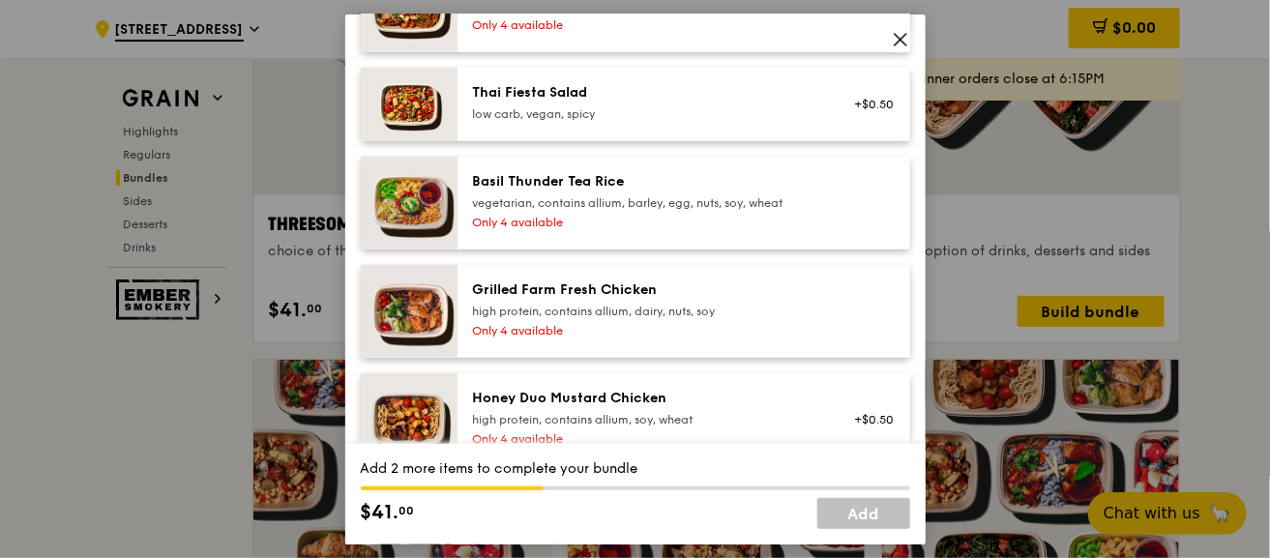
scroll to position [483, 0]
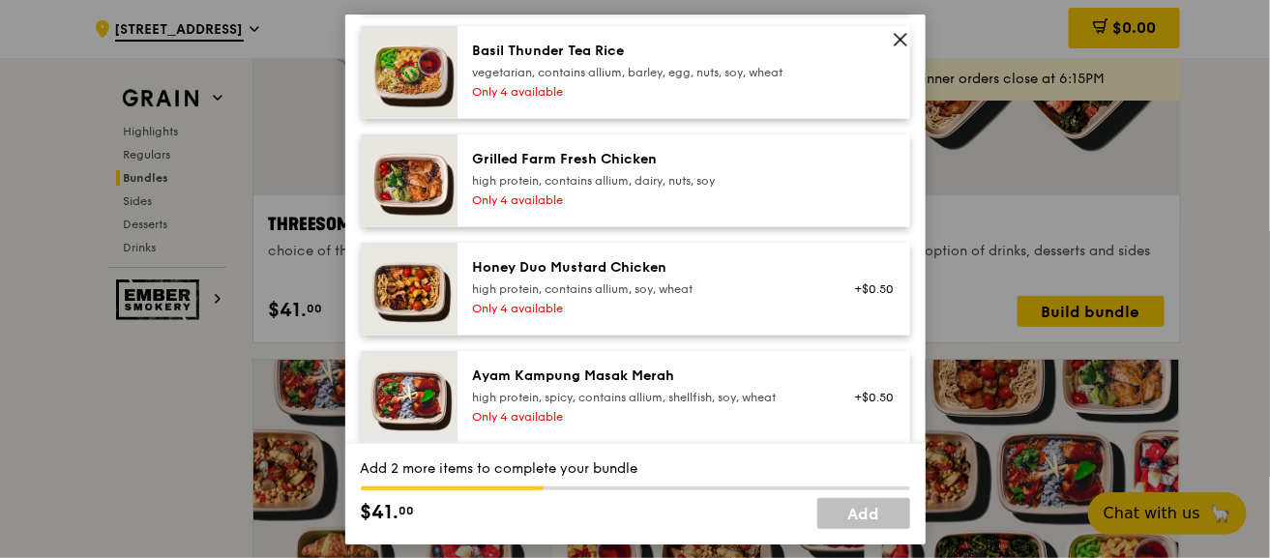
click at [677, 296] on div "high protein, contains allium, soy, wheat" at bounding box center [646, 288] width 347 height 15
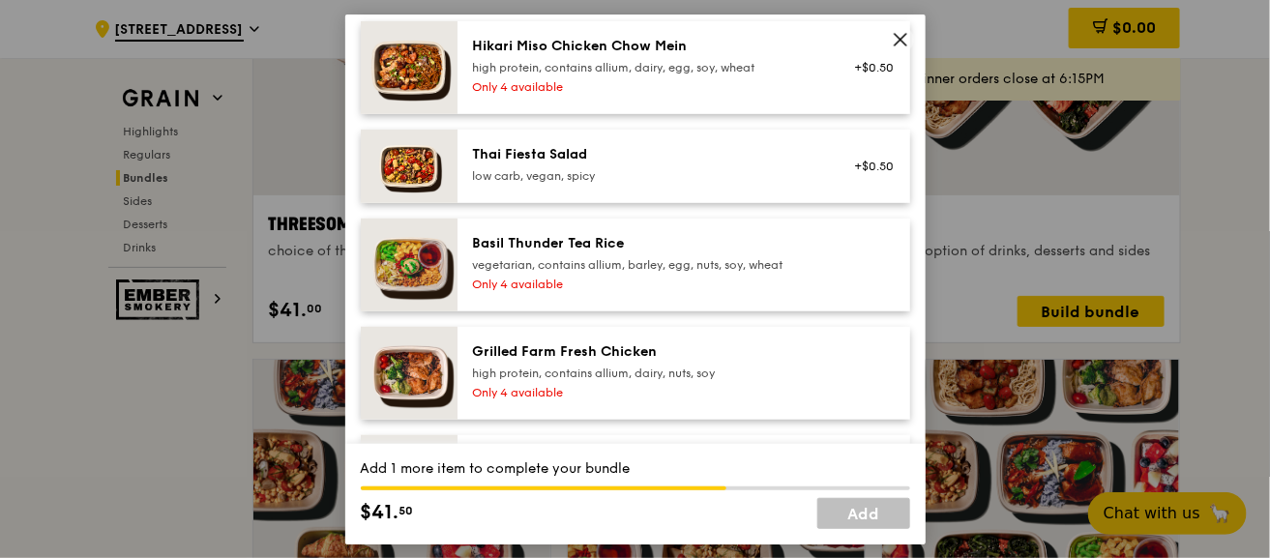
scroll to position [193, 0]
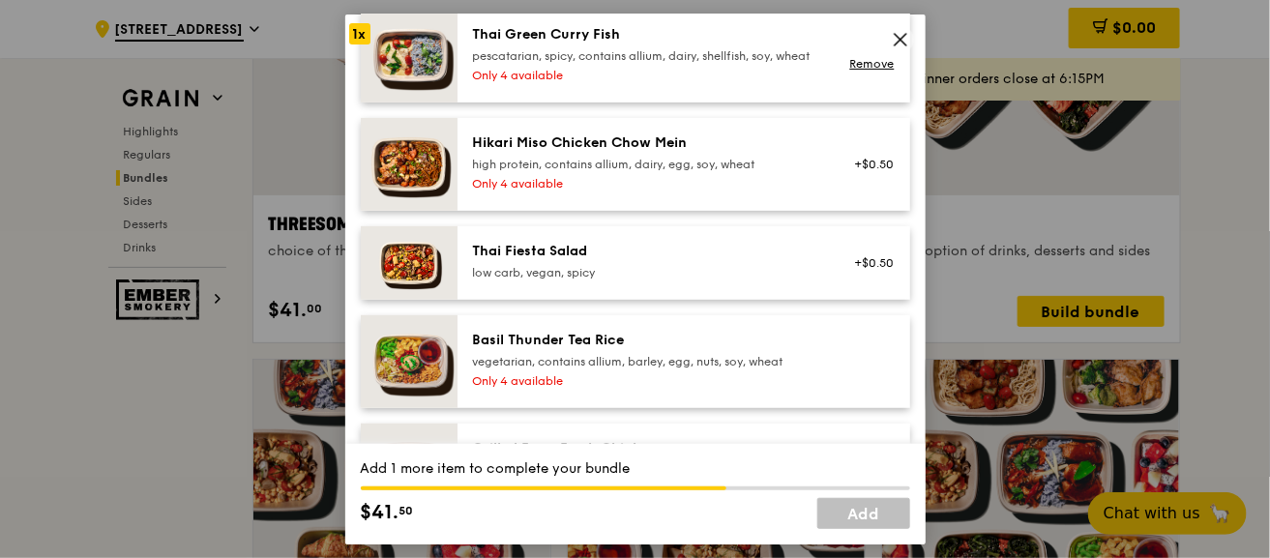
click at [693, 171] on div "high protein, contains allium, dairy, egg, soy, wheat" at bounding box center [646, 163] width 347 height 15
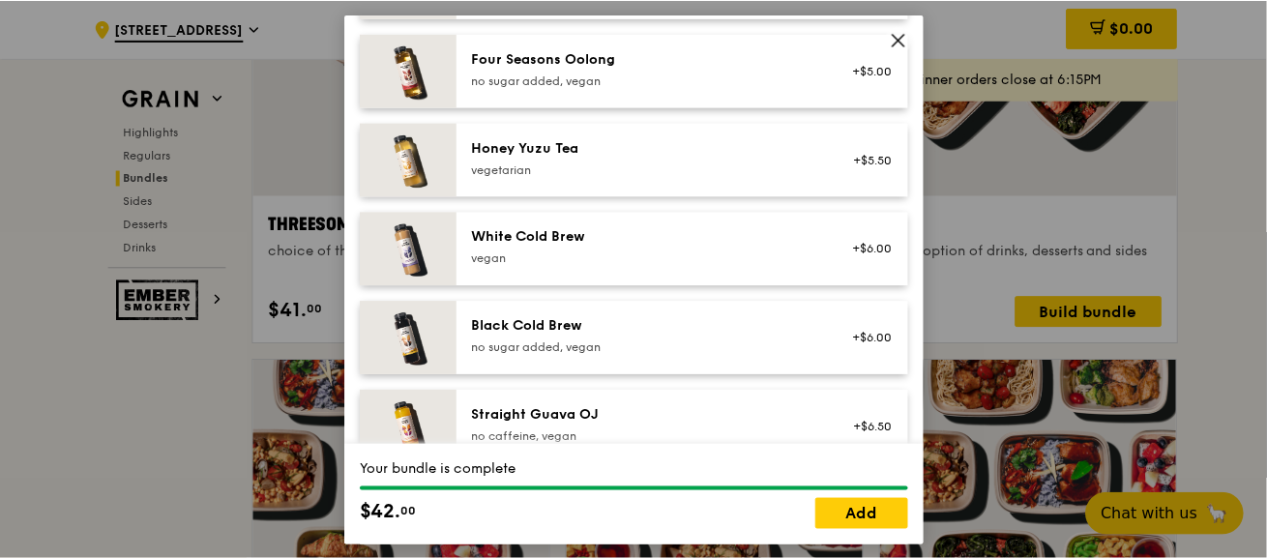
scroll to position [2668, 0]
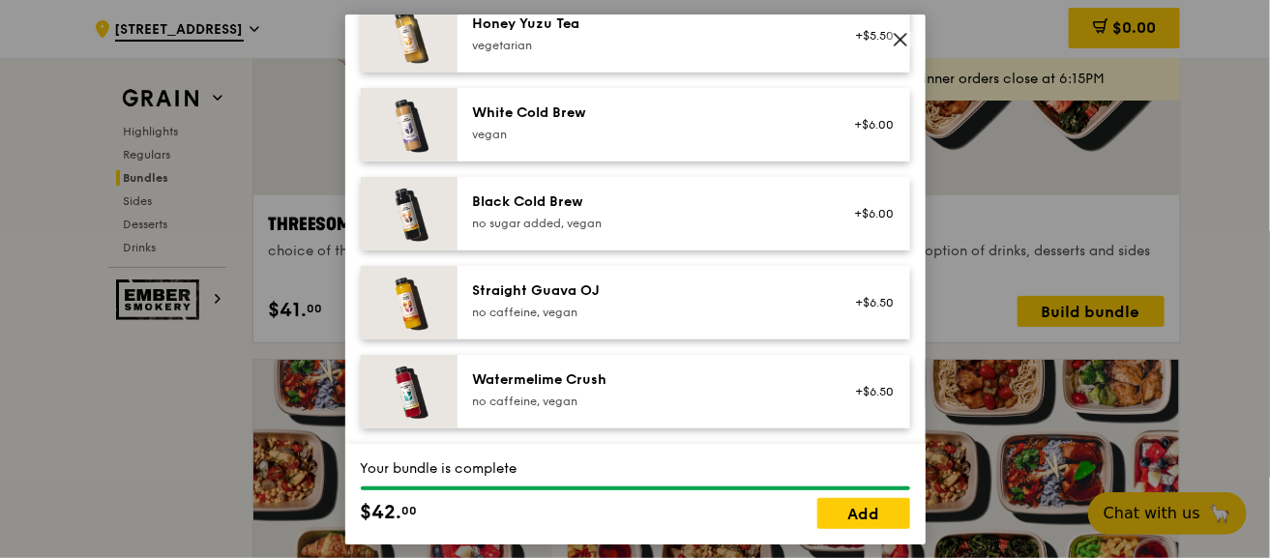
drag, startPoint x: 905, startPoint y: 38, endPoint x: 745, endPoint y: 60, distance: 161.2
click at [905, 38] on icon at bounding box center [900, 38] width 17 height 17
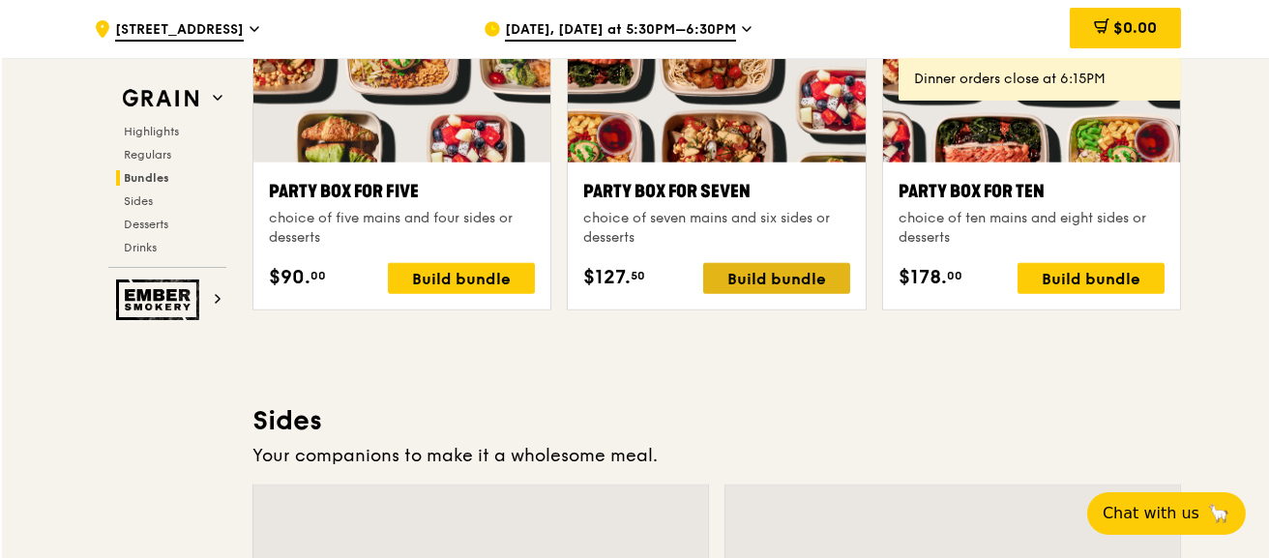
scroll to position [3932, 0]
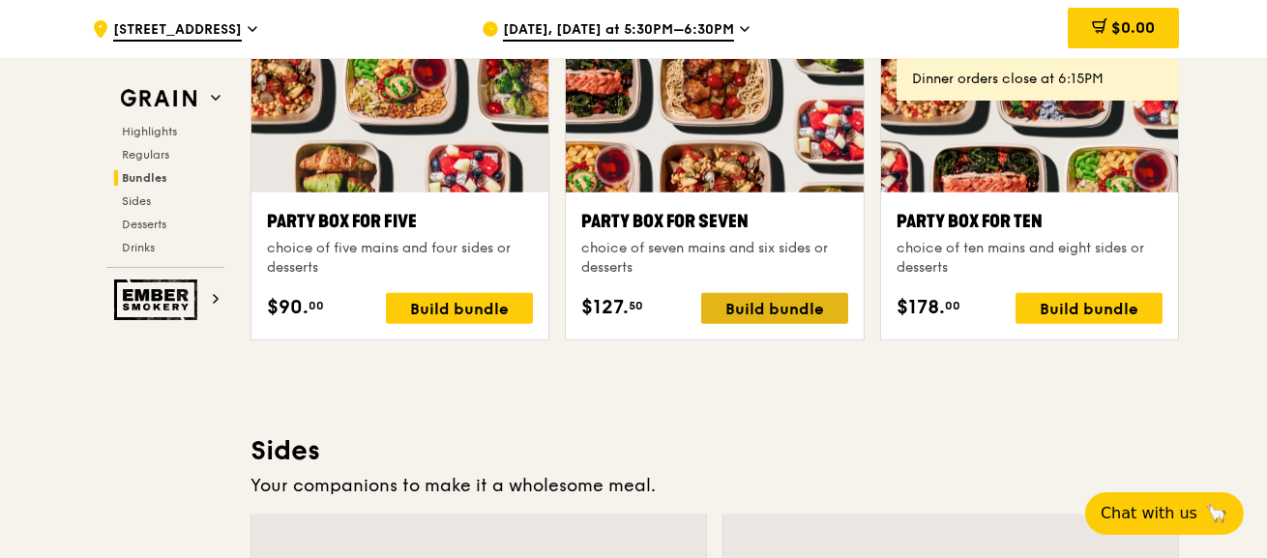
click at [790, 307] on div "Build bundle" at bounding box center [774, 308] width 147 height 31
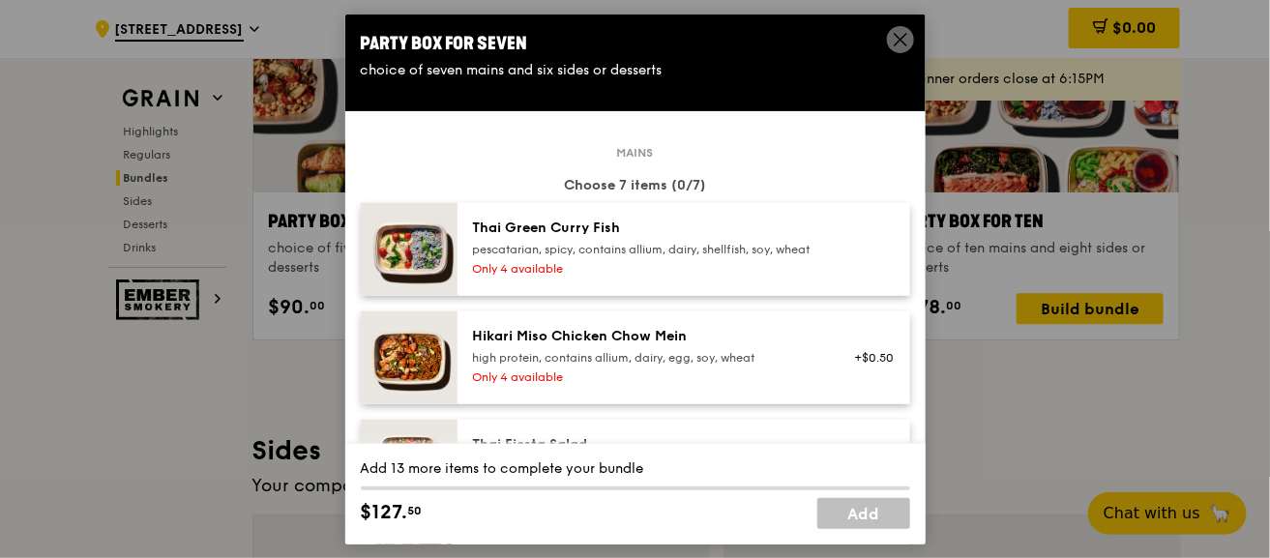
click at [701, 256] on div "pescatarian, spicy, contains allium, dairy, shellfish, soy, wheat" at bounding box center [646, 248] width 347 height 15
click at [629, 365] on div "high protein, contains allium, dairy, egg, soy, wheat" at bounding box center [646, 356] width 347 height 15
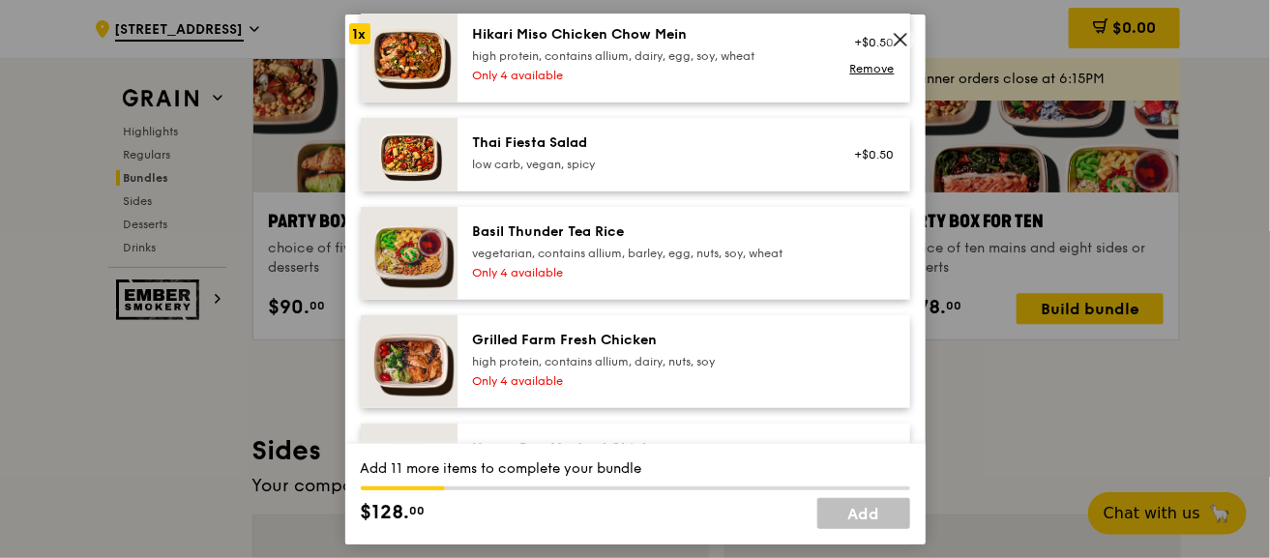
scroll to position [387, 0]
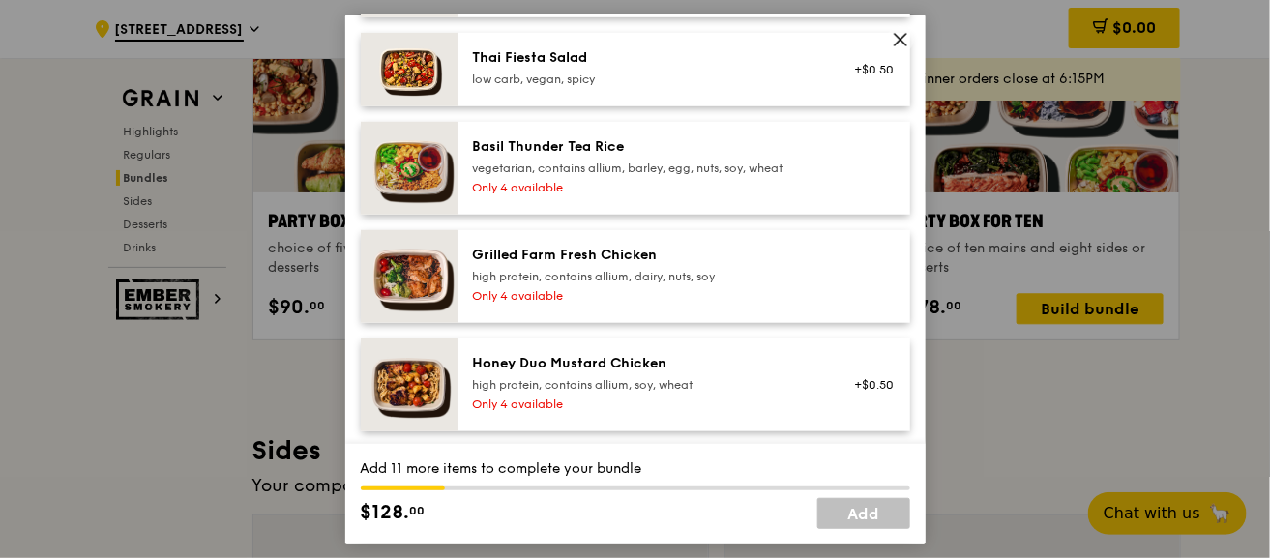
click at [654, 194] on div "Only 4 available" at bounding box center [646, 186] width 347 height 15
click at [638, 283] on div "high protein, contains allium, dairy, nuts, soy" at bounding box center [646, 275] width 347 height 15
click at [619, 390] on div "Honey Duo Mustard Chicken high protein, contains allium, soy, wheat" at bounding box center [646, 372] width 347 height 39
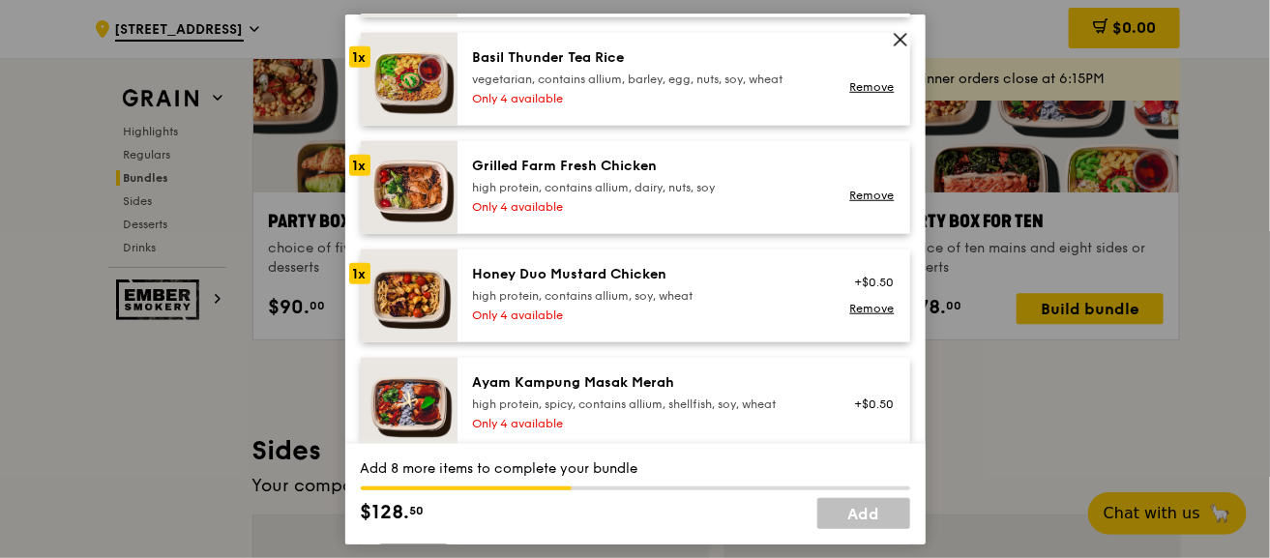
scroll to position [580, 0]
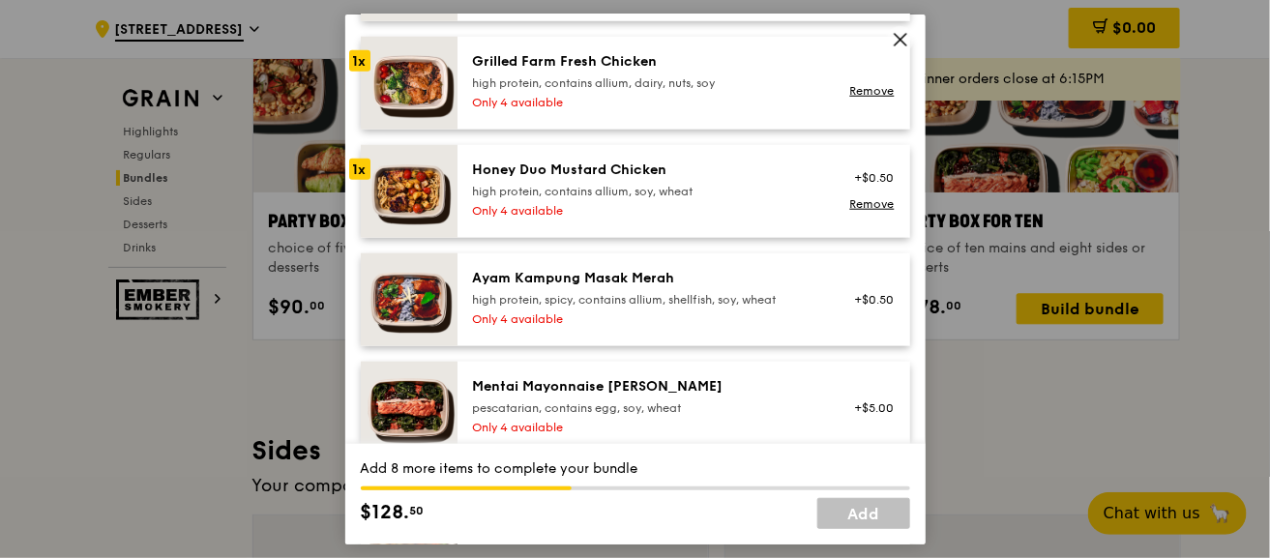
click at [623, 307] on div "high protein, spicy, contains allium, shellfish, soy, wheat" at bounding box center [646, 298] width 347 height 15
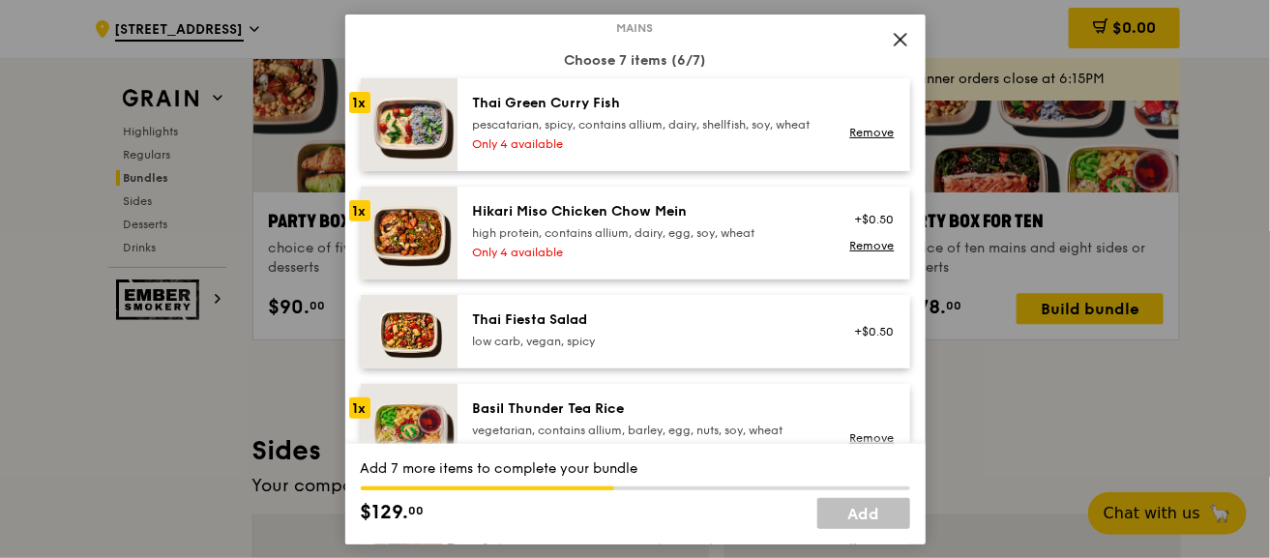
scroll to position [96, 0]
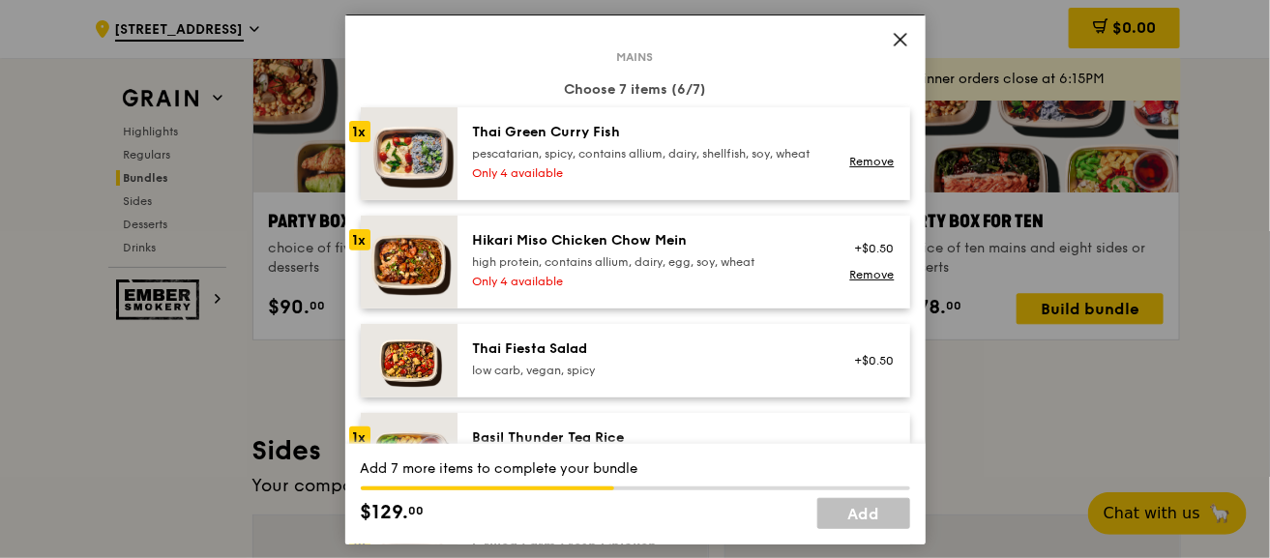
click at [690, 269] on div "high protein, contains allium, dairy, egg, soy, wheat" at bounding box center [646, 260] width 347 height 15
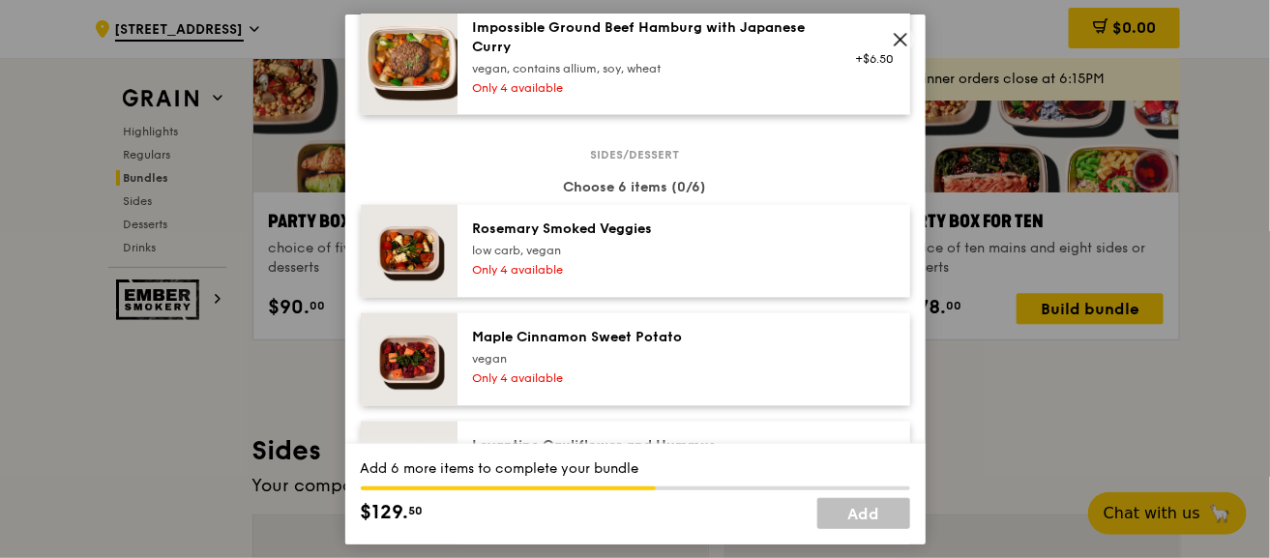
scroll to position [1161, 0]
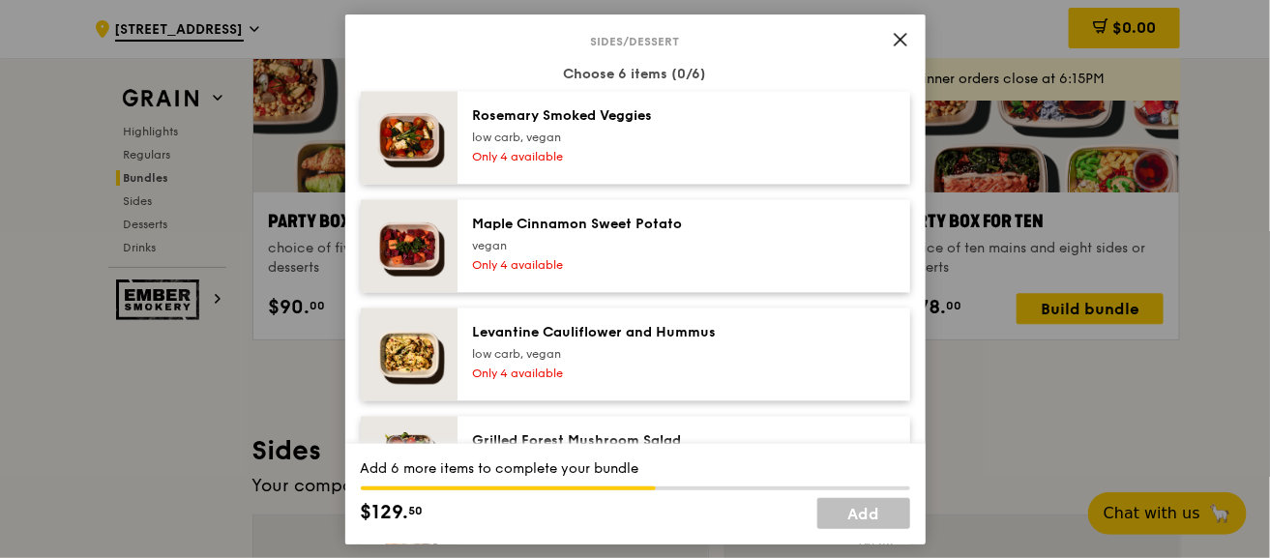
click at [643, 164] on div "Only 4 available" at bounding box center [646, 156] width 347 height 15
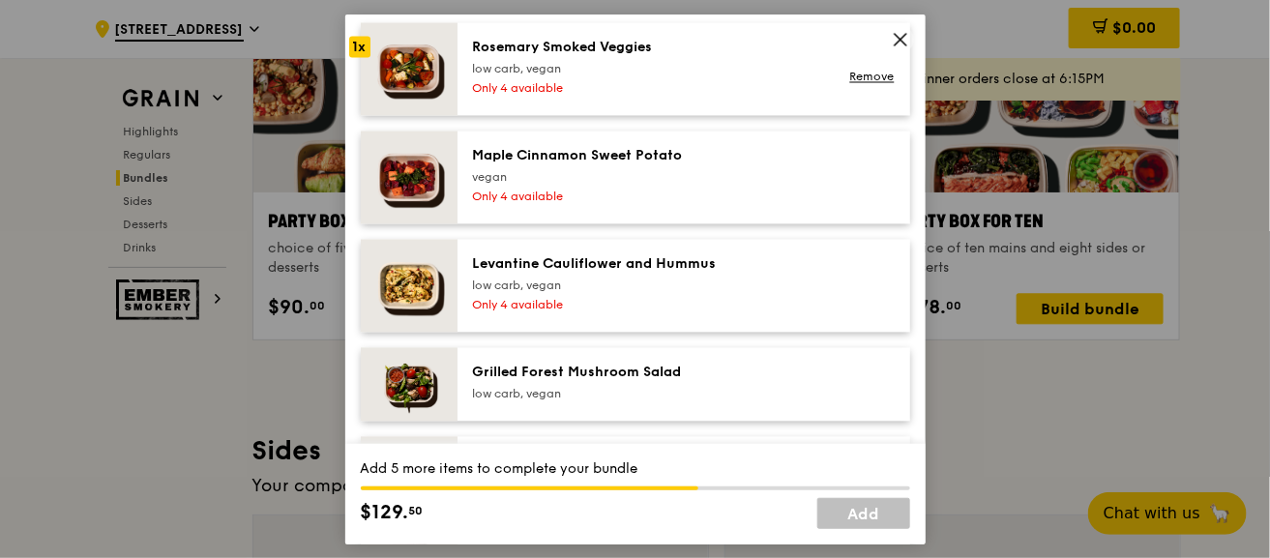
scroll to position [1257, 0]
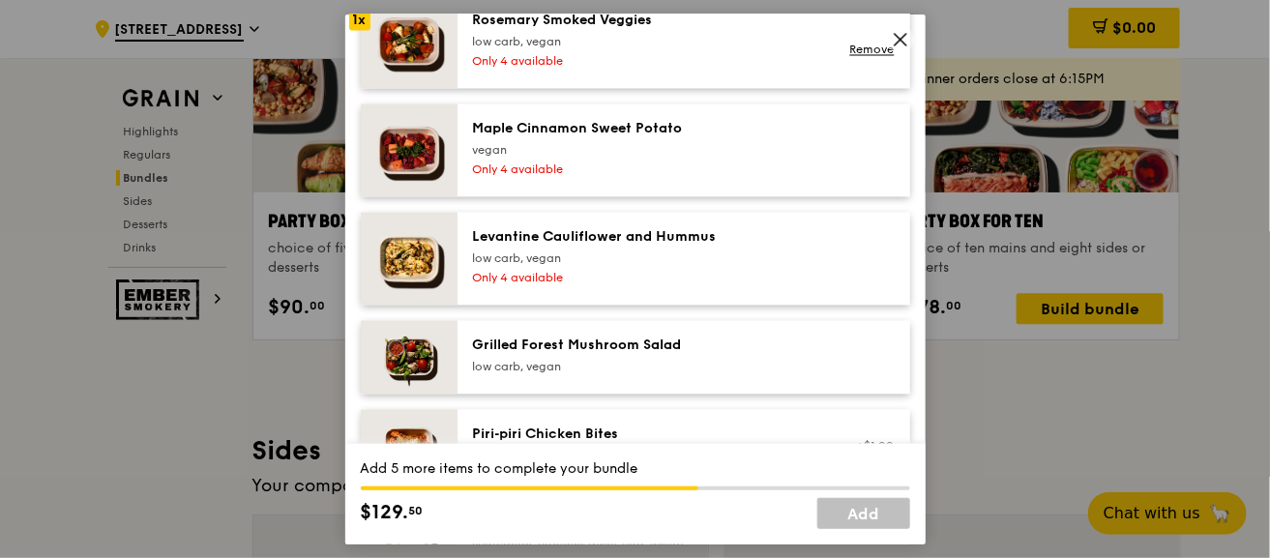
click at [685, 158] on div "vegan" at bounding box center [646, 149] width 347 height 15
click at [677, 261] on div "Levantine Cauliflower and Hummus low carb, vegan" at bounding box center [646, 246] width 347 height 39
click at [862, 164] on link "Remove" at bounding box center [871, 158] width 45 height 14
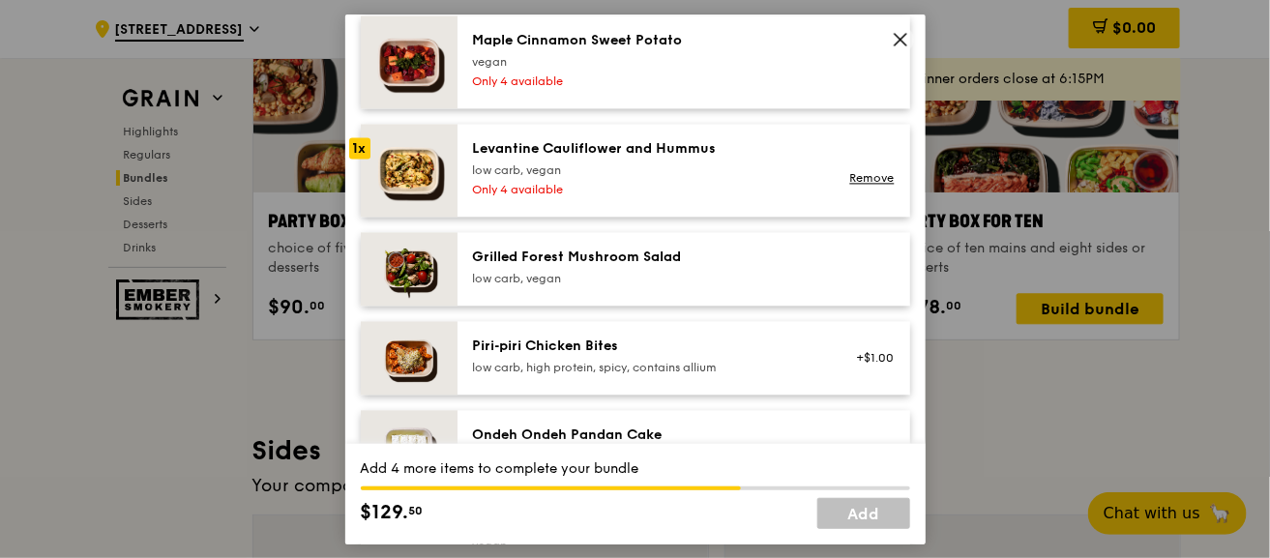
scroll to position [1451, 0]
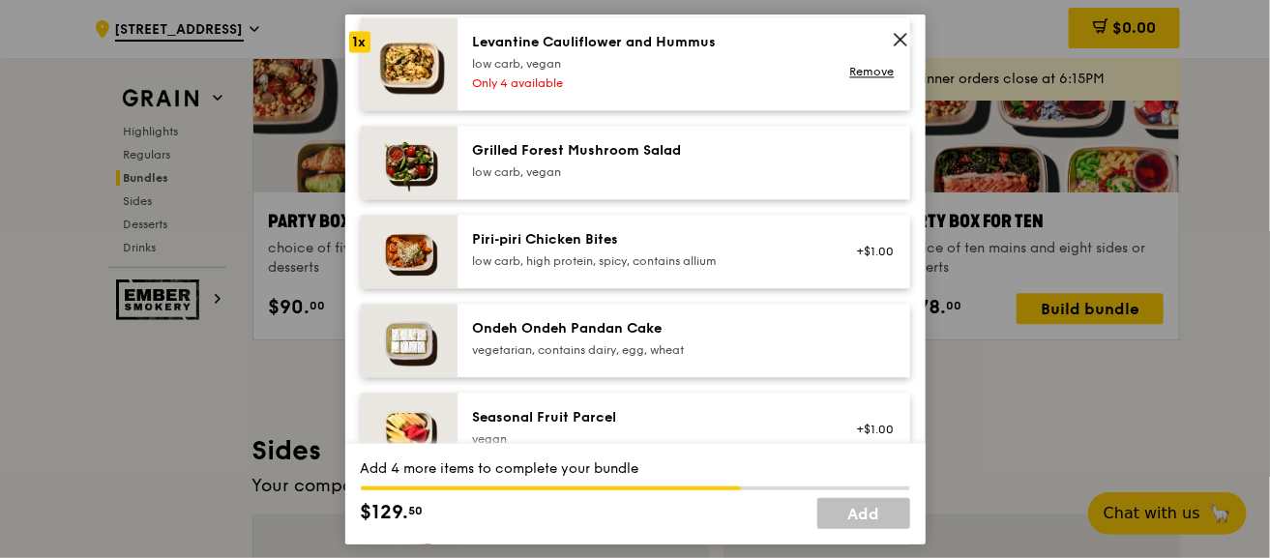
click at [645, 180] on div "low carb, vegan" at bounding box center [646, 171] width 347 height 15
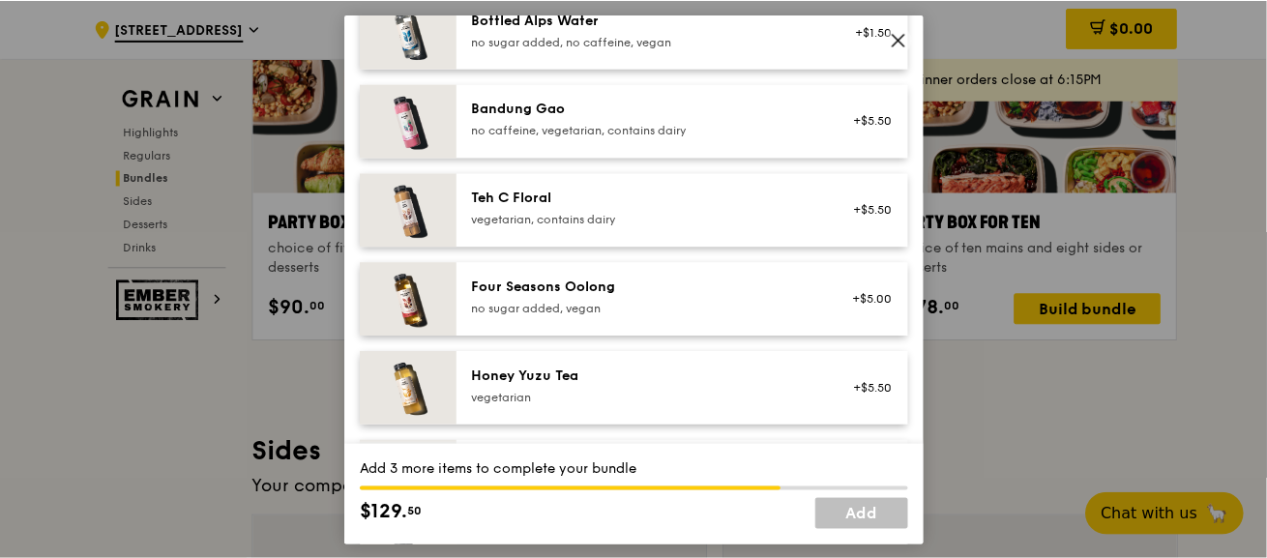
scroll to position [2418, 0]
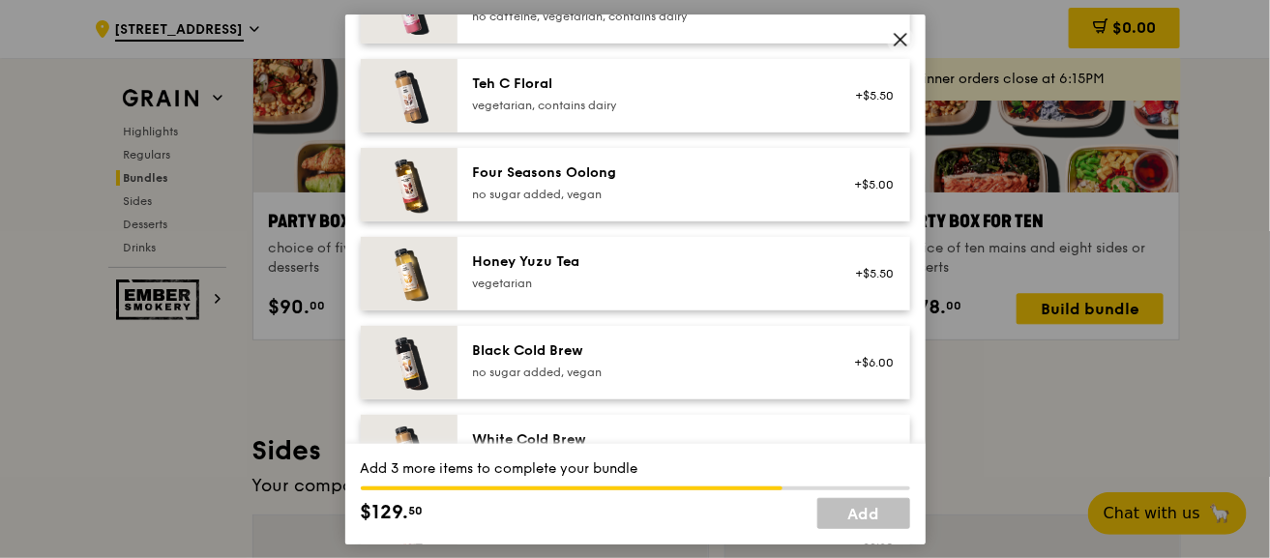
click at [901, 41] on icon at bounding box center [900, 38] width 17 height 17
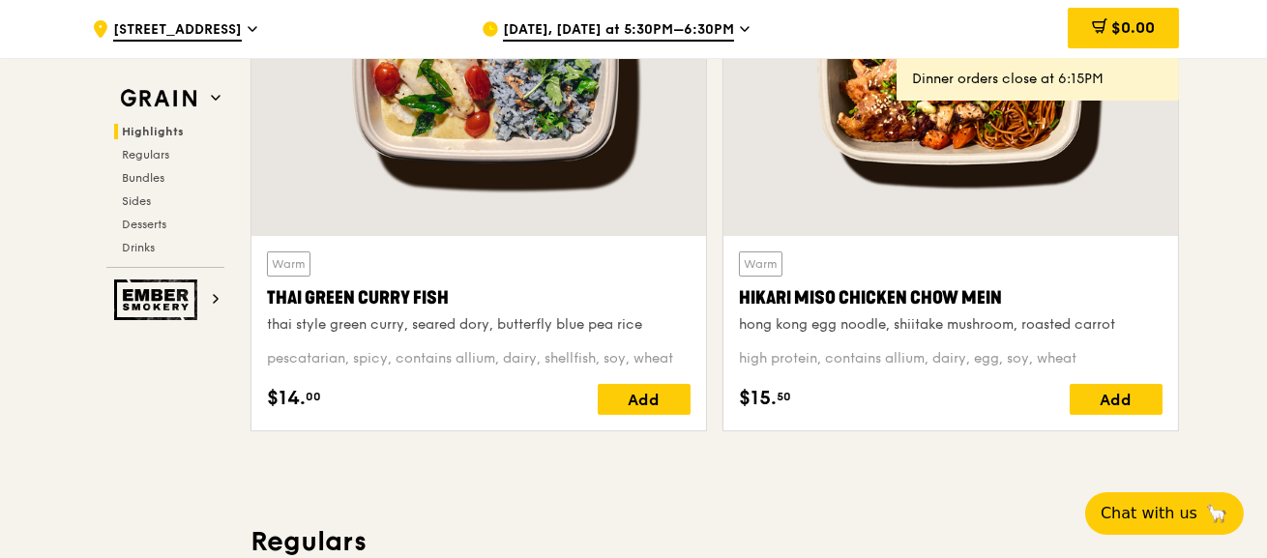
scroll to position [836, 0]
